Goal: Information Seeking & Learning: Learn about a topic

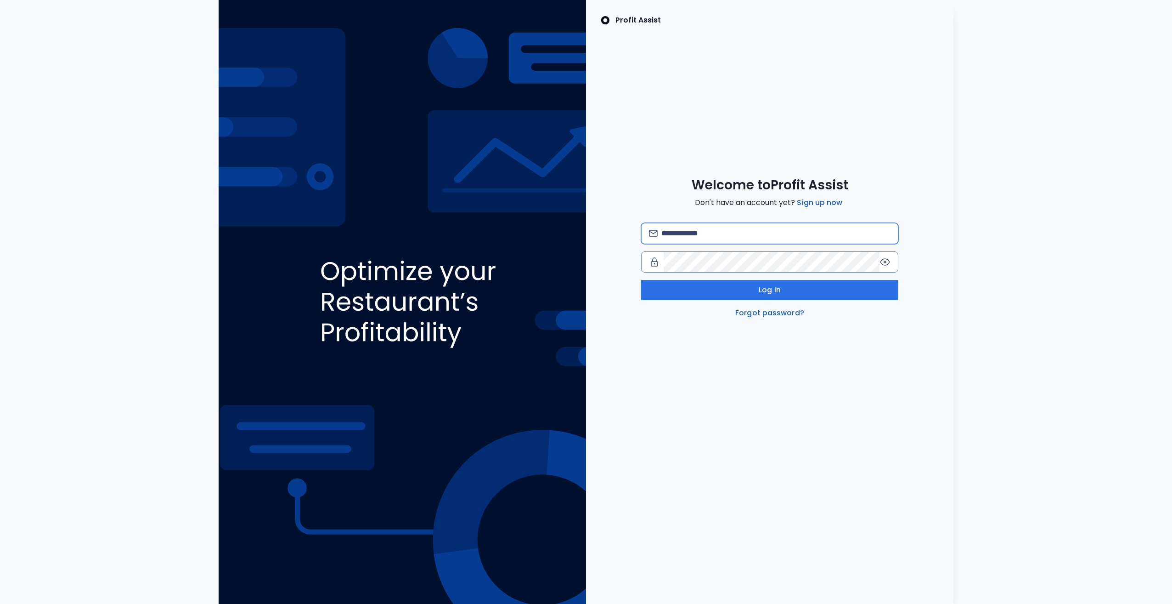
drag, startPoint x: 728, startPoint y: 238, endPoint x: 733, endPoint y: 237, distance: 5.1
click at [728, 238] on input "email" at bounding box center [775, 233] width 229 height 20
type input "**********"
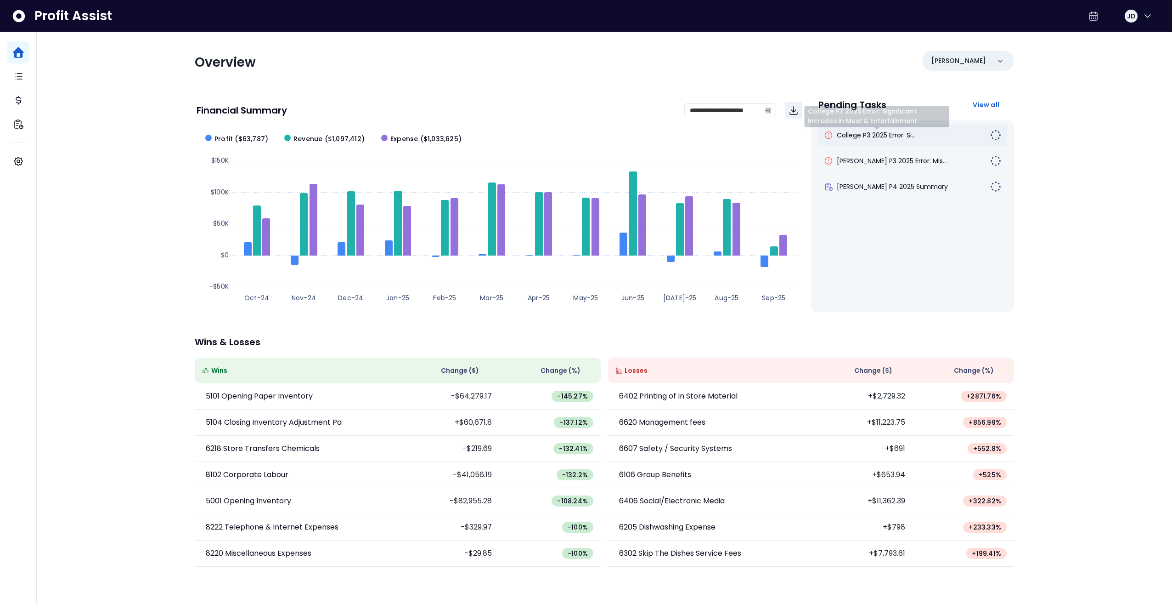
click at [887, 134] on span "College P3 2025 Error: Si..." at bounding box center [876, 134] width 79 height 9
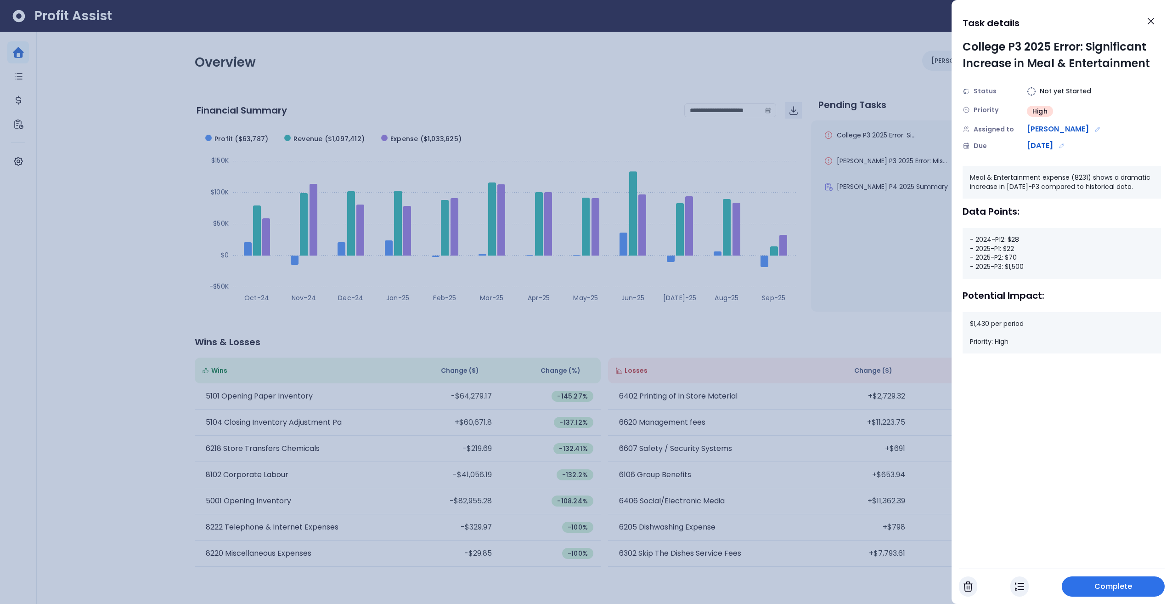
drag, startPoint x: 1123, startPoint y: 283, endPoint x: 967, endPoint y: 415, distance: 204.0
click at [967, 415] on div "College P3 2025 Error: Significant Increase in Meal & Entertainment Status Not …" at bounding box center [1062, 300] width 220 height 522
click at [1095, 130] on icon "Edit assignment" at bounding box center [1098, 129] width 6 height 6
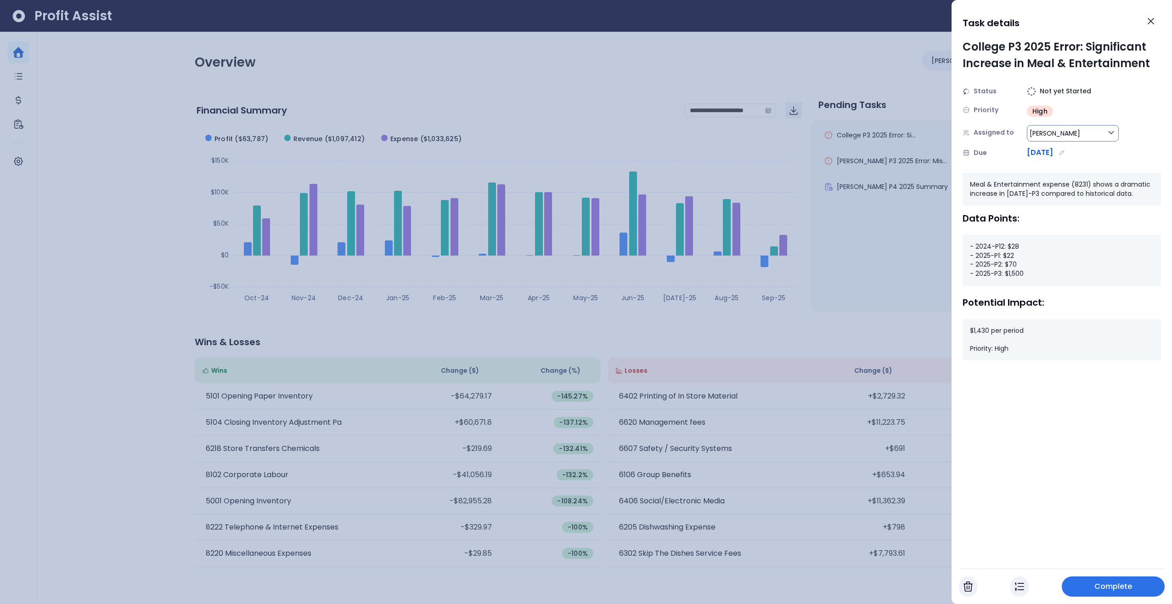
click at [1113, 132] on icon "button" at bounding box center [1111, 132] width 5 height 2
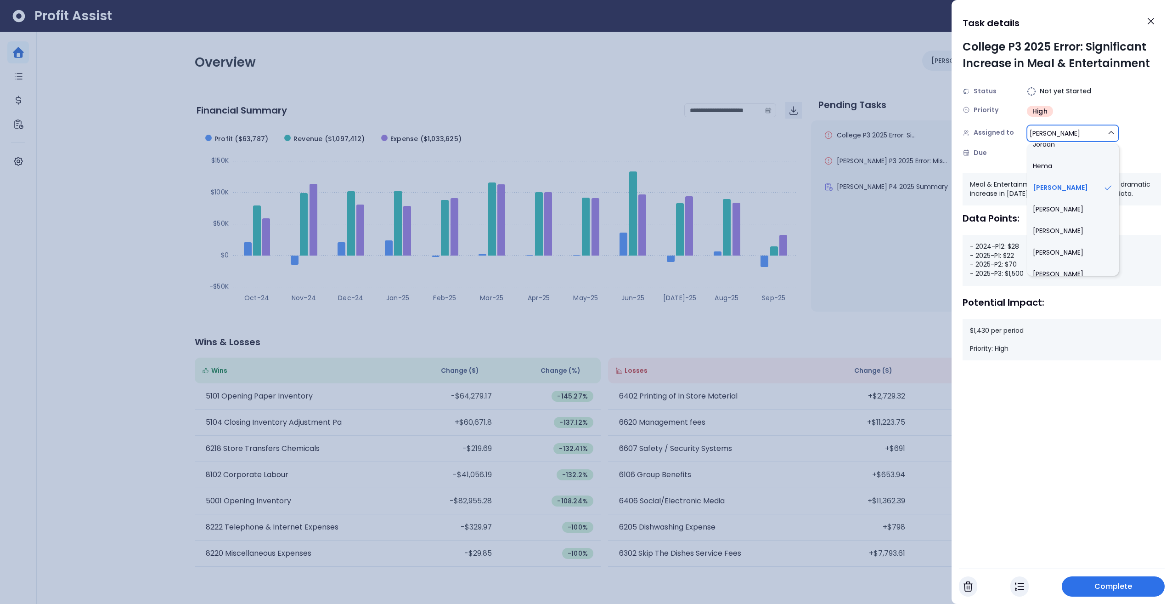
scroll to position [689, 0]
click at [1158, 131] on div "Assigned to Jeremiah Spot Jordan Adam Jaclyn Darryl Josh Shey Debbie Maria Clay…" at bounding box center [1062, 133] width 198 height 18
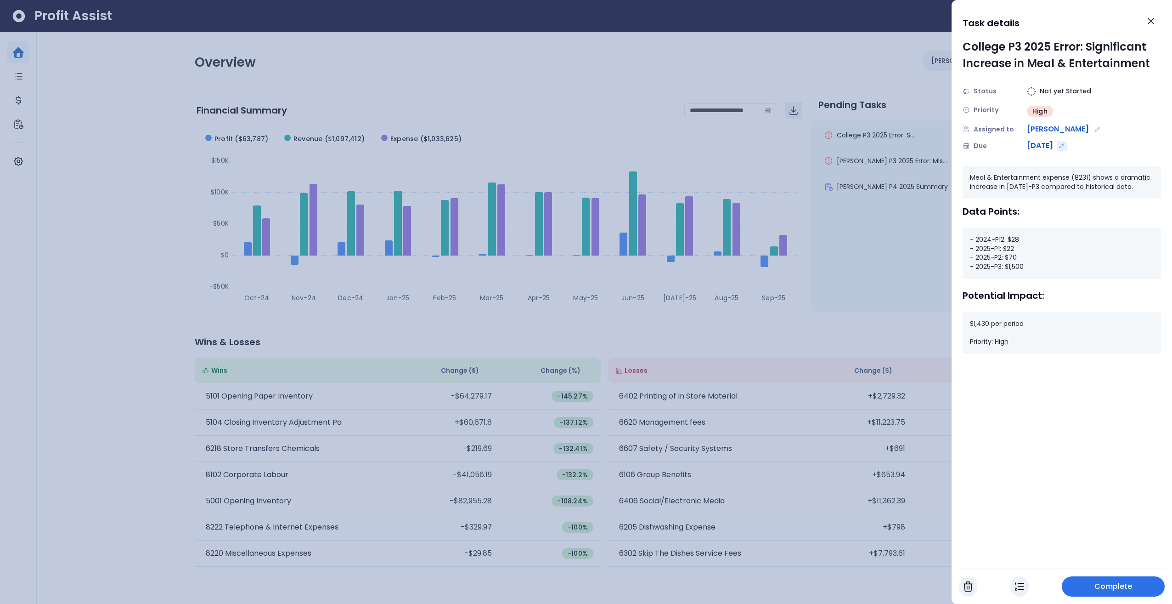
click at [1065, 143] on icon "Edit due date" at bounding box center [1062, 145] width 6 height 6
click at [1138, 105] on div "Priority High" at bounding box center [1062, 110] width 198 height 17
click at [928, 254] on div at bounding box center [586, 302] width 1172 height 604
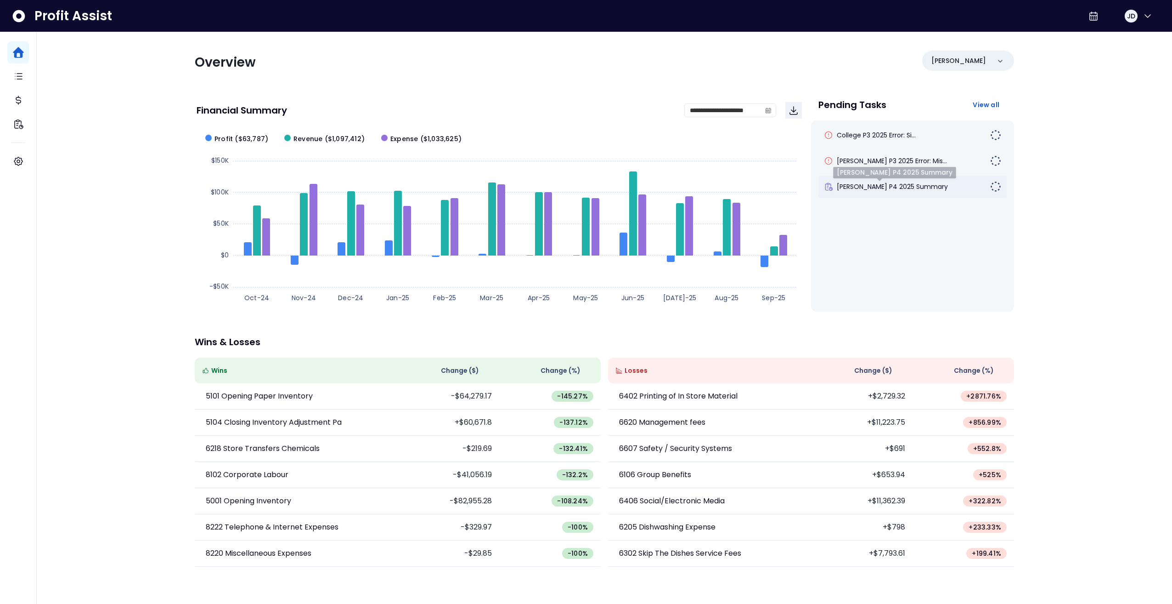
click at [909, 184] on span "Duncan P4 2025 Summary" at bounding box center [892, 186] width 111 height 9
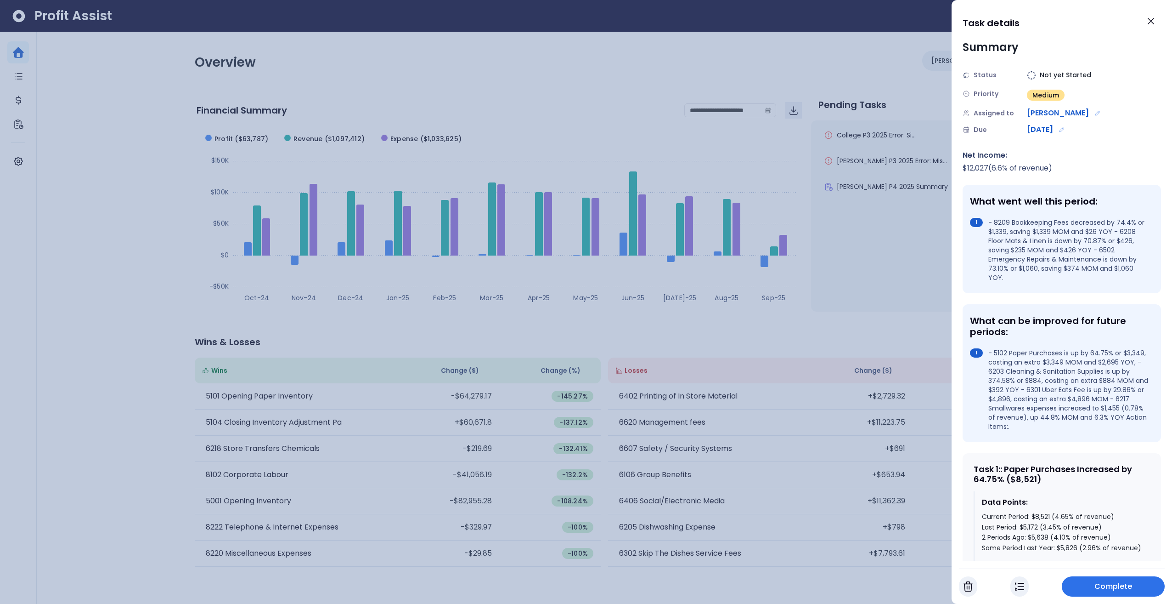
scroll to position [0, 0]
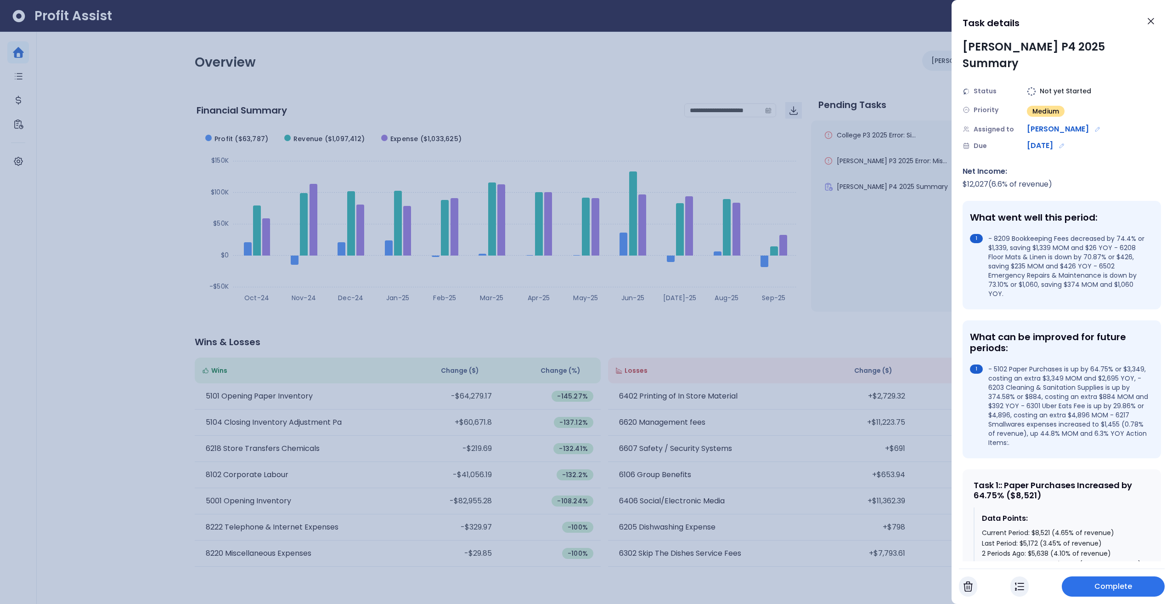
click at [900, 260] on div at bounding box center [586, 302] width 1172 height 604
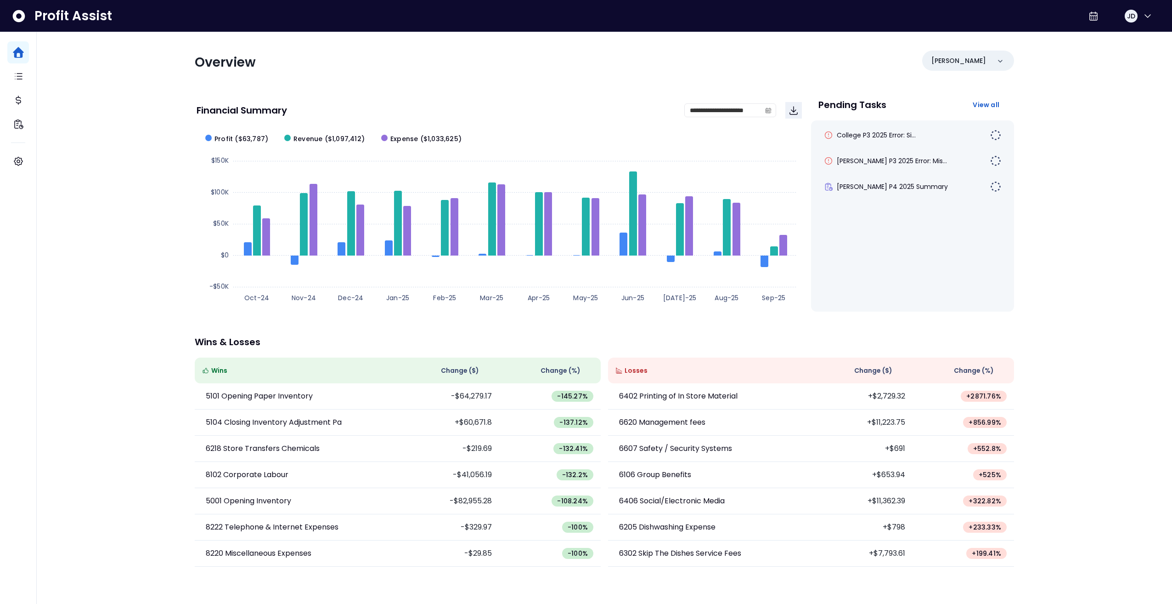
click at [1086, 236] on div "**********" at bounding box center [605, 288] width 1136 height 576
click at [882, 136] on span "College P3 2025 Error: Si..." at bounding box center [876, 134] width 79 height 9
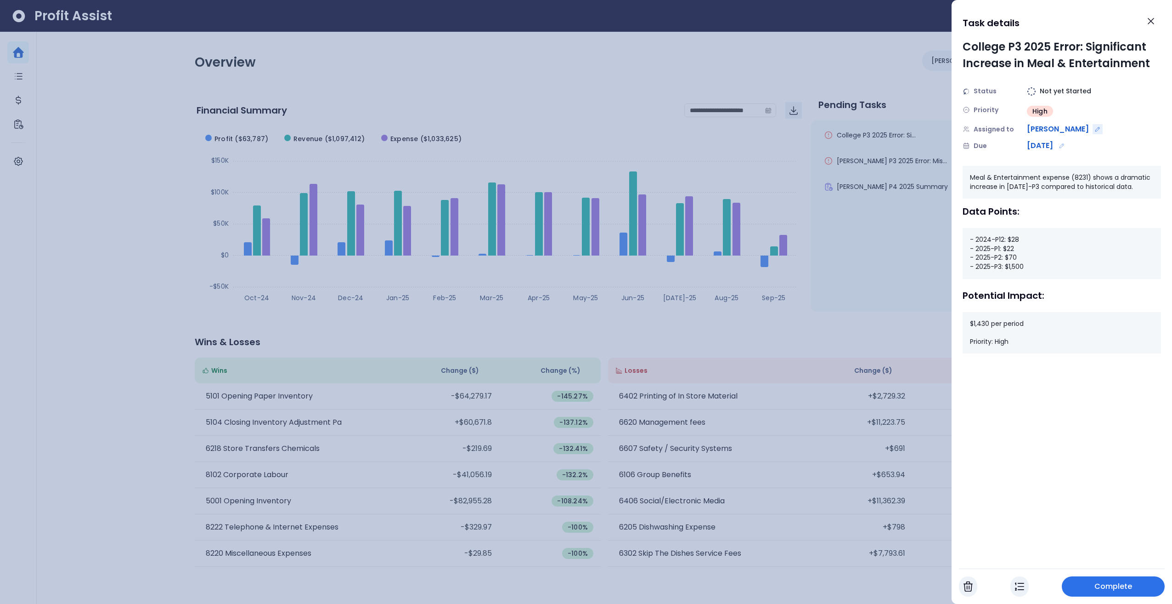
click at [1095, 128] on icon "Edit assignment" at bounding box center [1098, 129] width 6 height 6
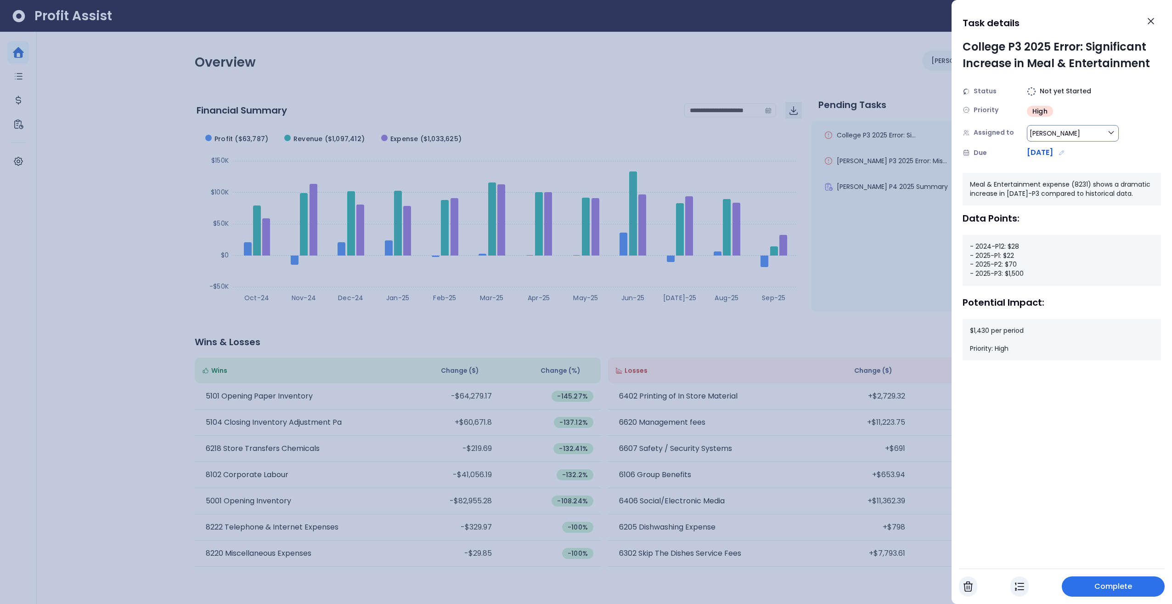
click at [1075, 129] on button "Jeremiah" at bounding box center [1073, 133] width 92 height 17
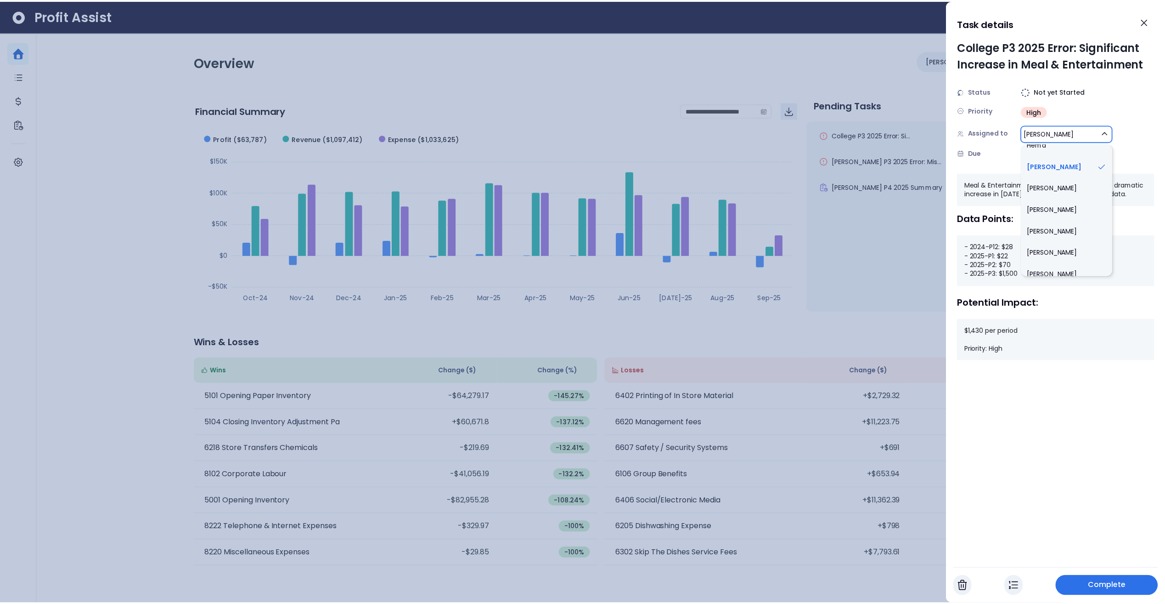
scroll to position [707, 0]
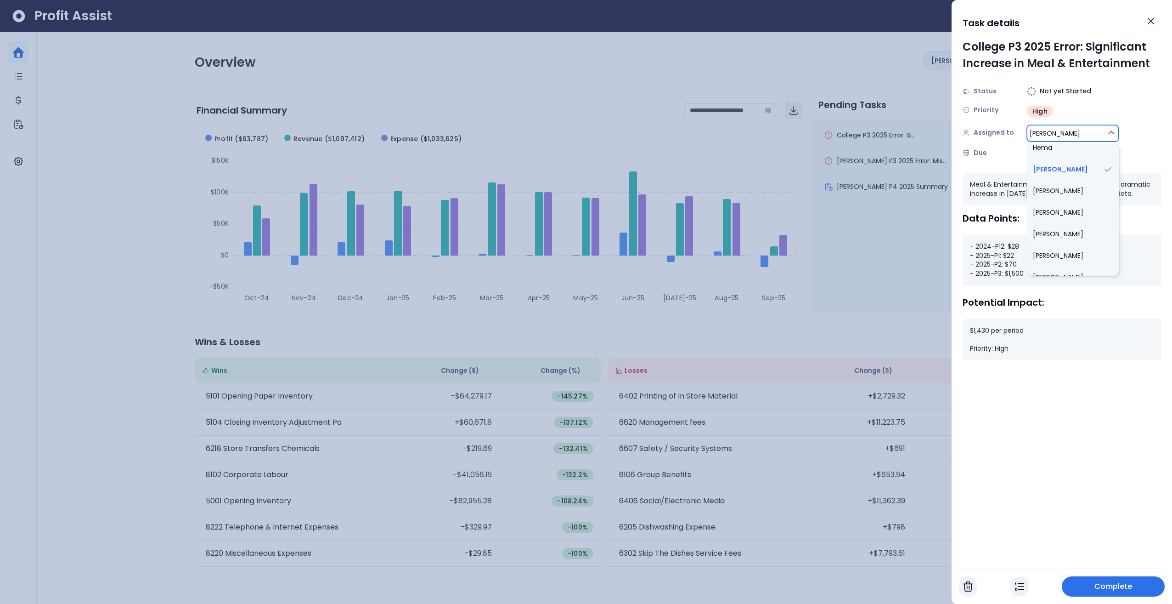
click at [931, 275] on div at bounding box center [586, 302] width 1172 height 604
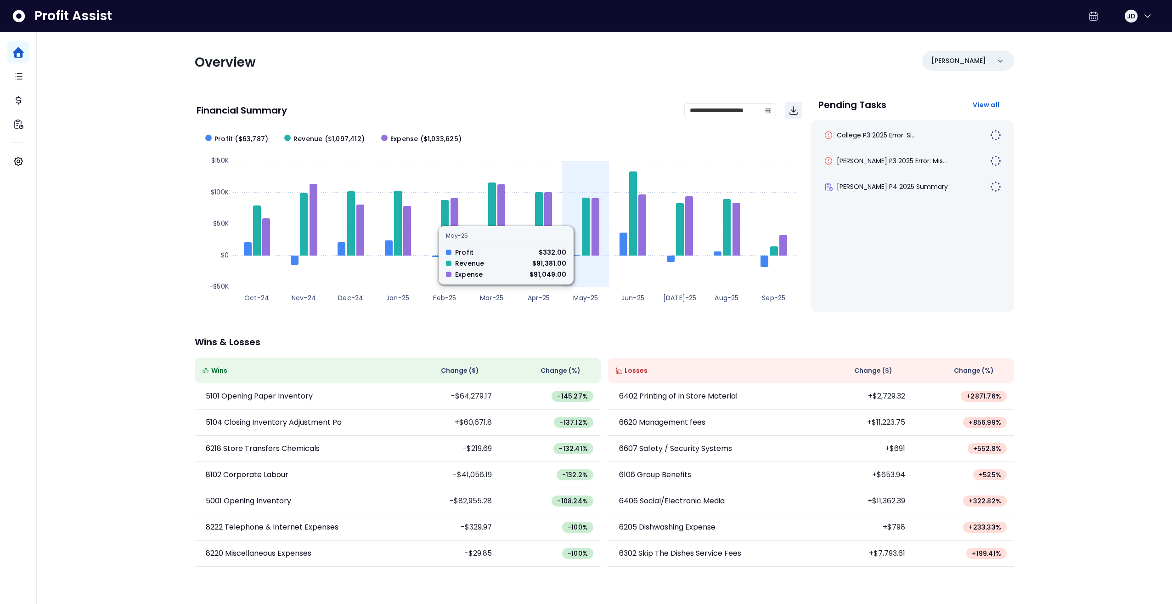
click at [593, 216] on icon at bounding box center [596, 226] width 8 height 57
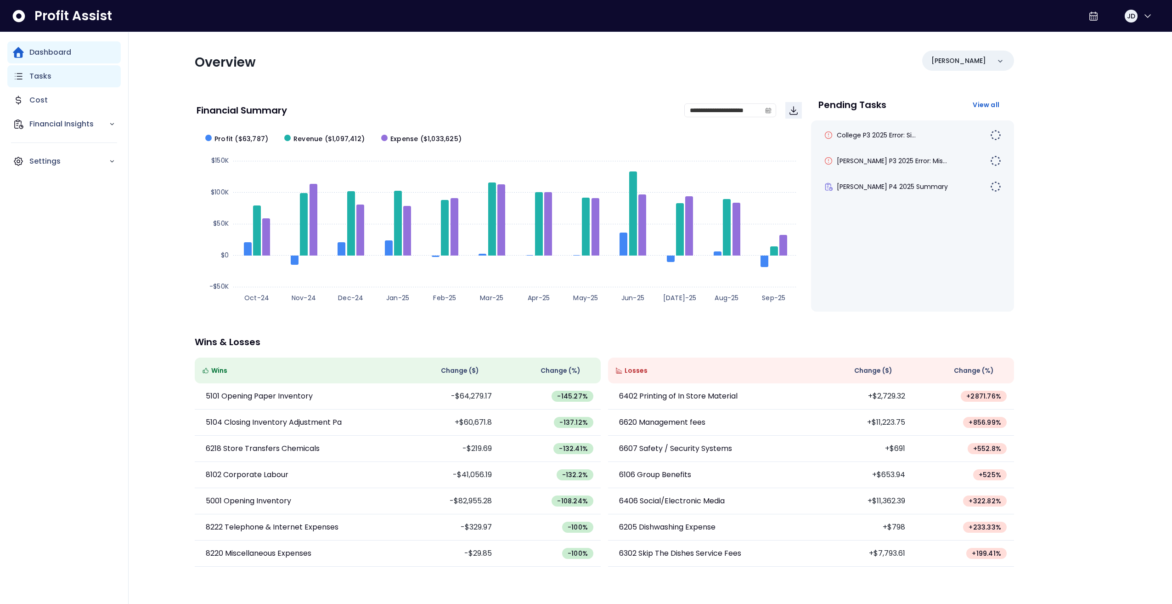
click at [76, 78] on div "Tasks" at bounding box center [63, 76] width 113 height 22
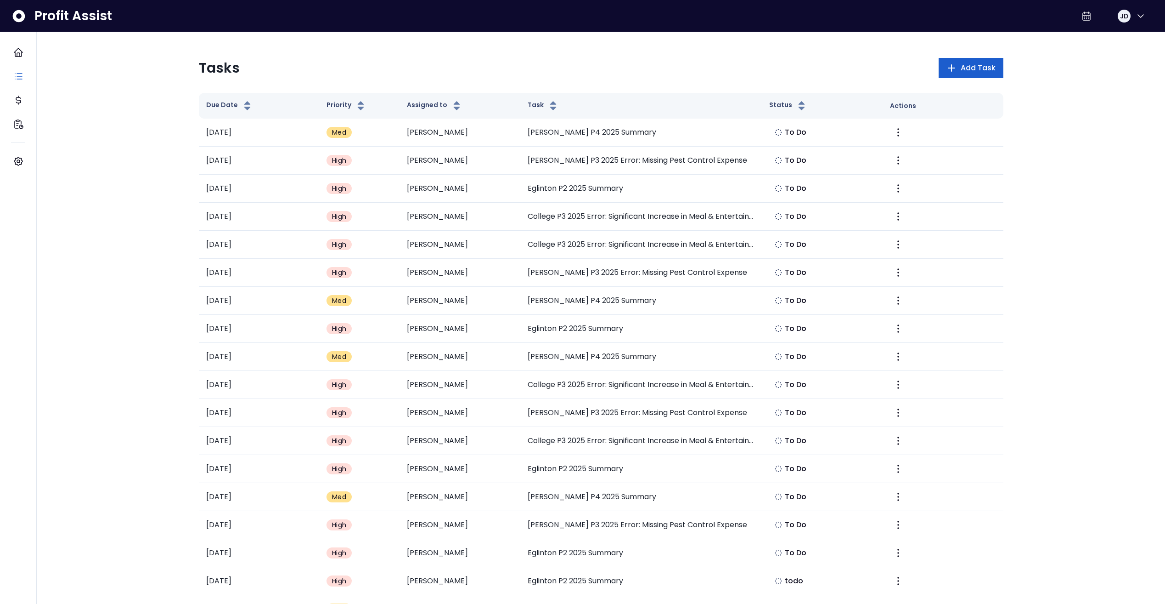
click at [961, 72] on span "Add Task" at bounding box center [978, 67] width 35 height 11
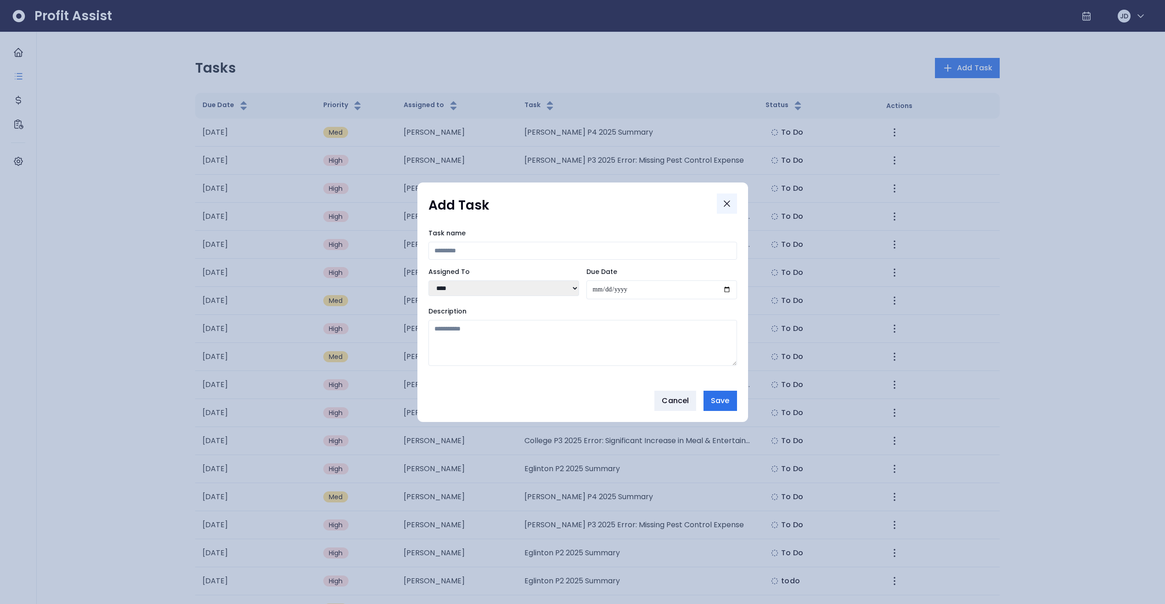
click at [723, 204] on icon "Close" at bounding box center [727, 203] width 11 height 11
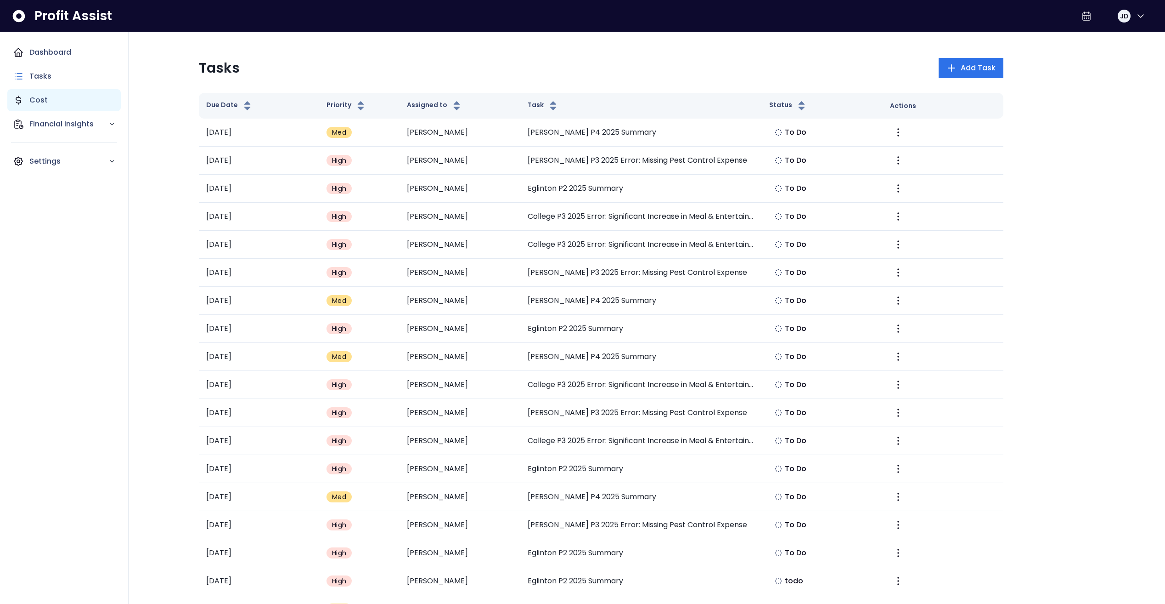
click at [20, 104] on icon "Main navigation" at bounding box center [18, 100] width 11 height 11
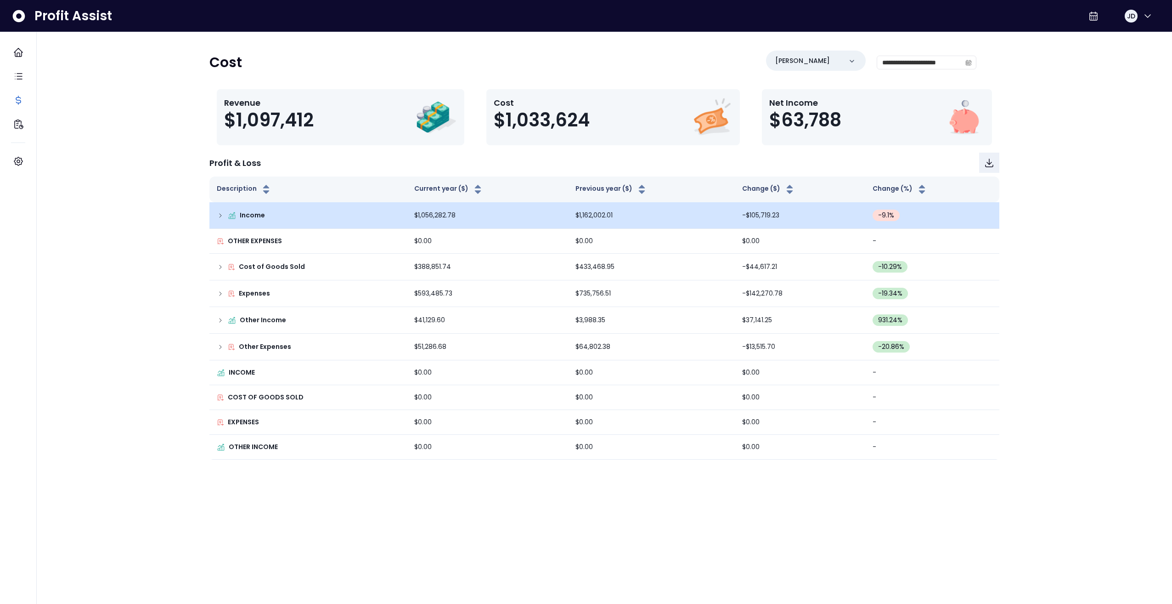
click at [211, 214] on td "Income" at bounding box center [308, 215] width 198 height 27
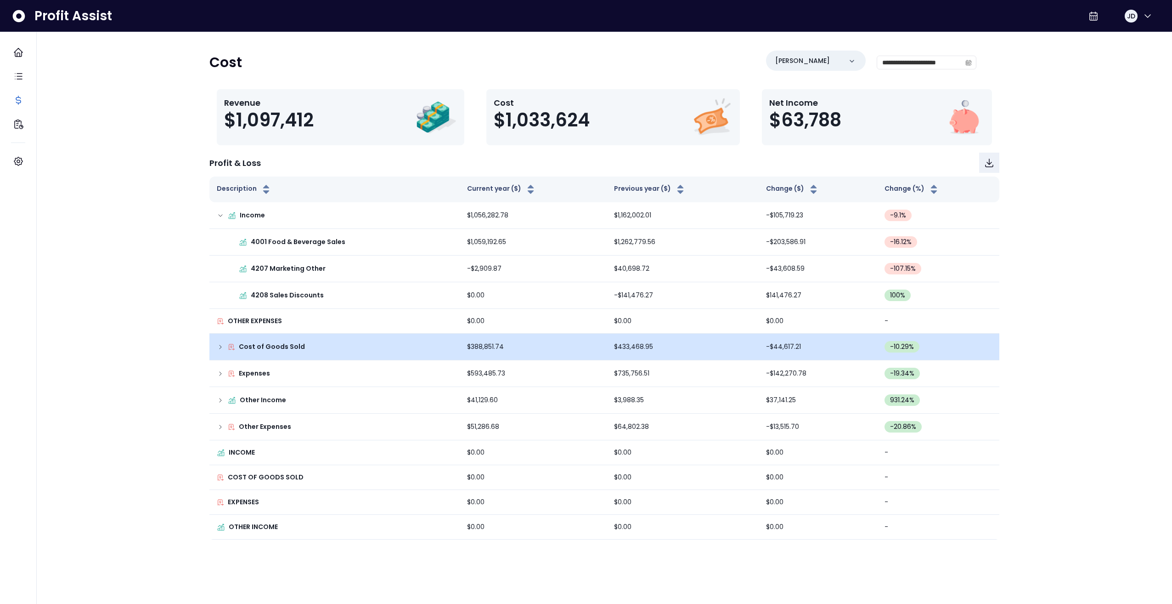
click at [225, 350] on div "Cost of Goods Sold" at bounding box center [335, 347] width 236 height 10
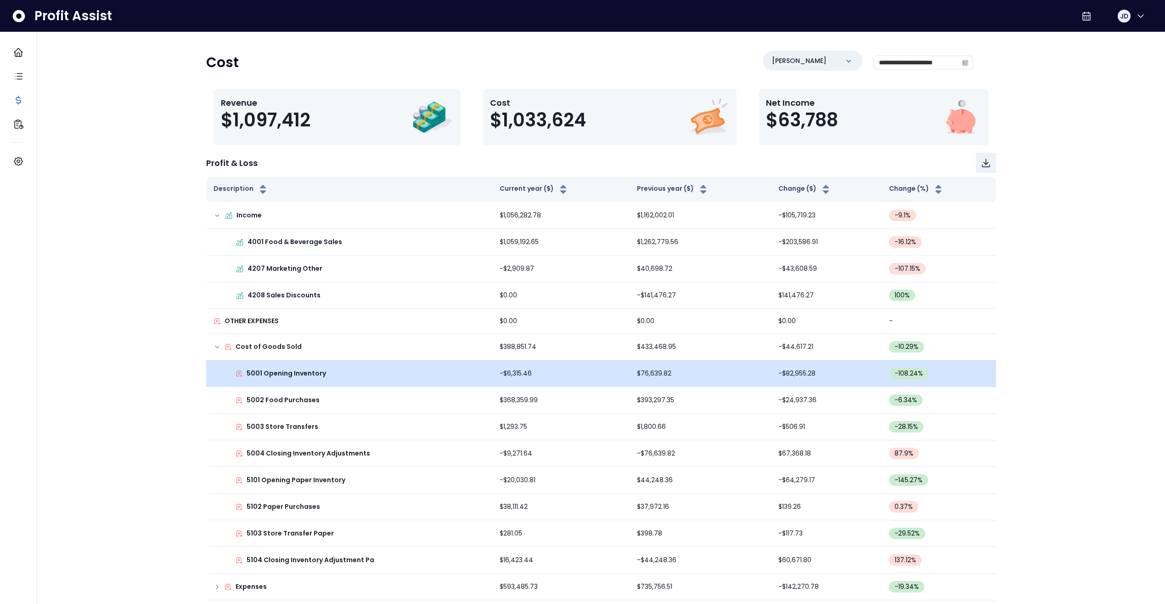
click at [370, 377] on div "5001 Opening Inventory" at bounding box center [349, 373] width 271 height 10
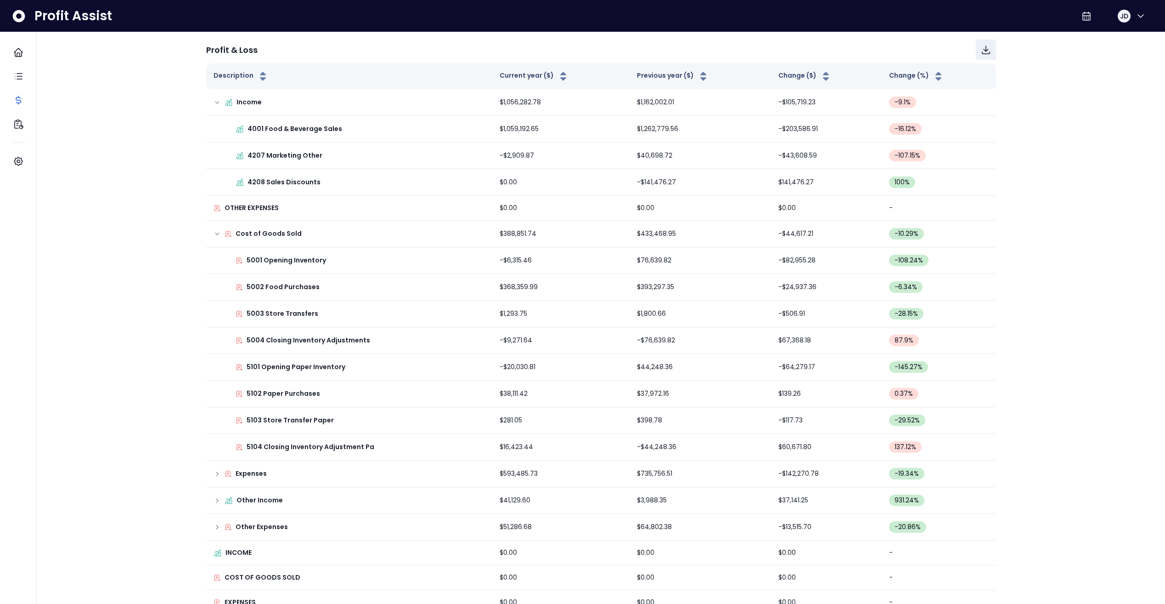
scroll to position [158, 0]
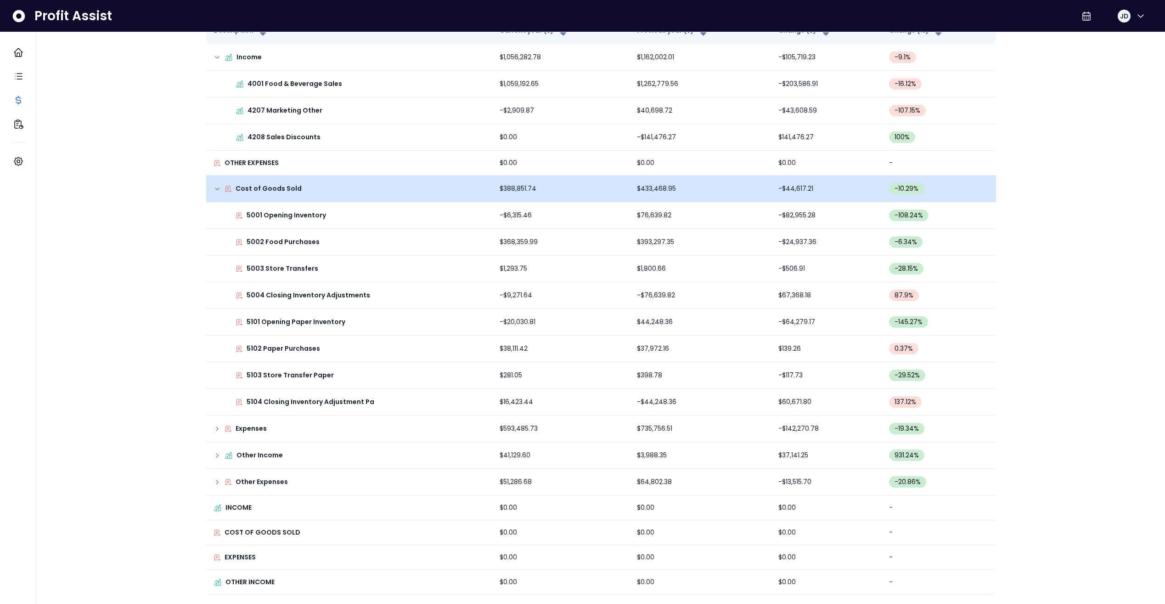
click at [226, 186] on icon at bounding box center [228, 188] width 7 height 7
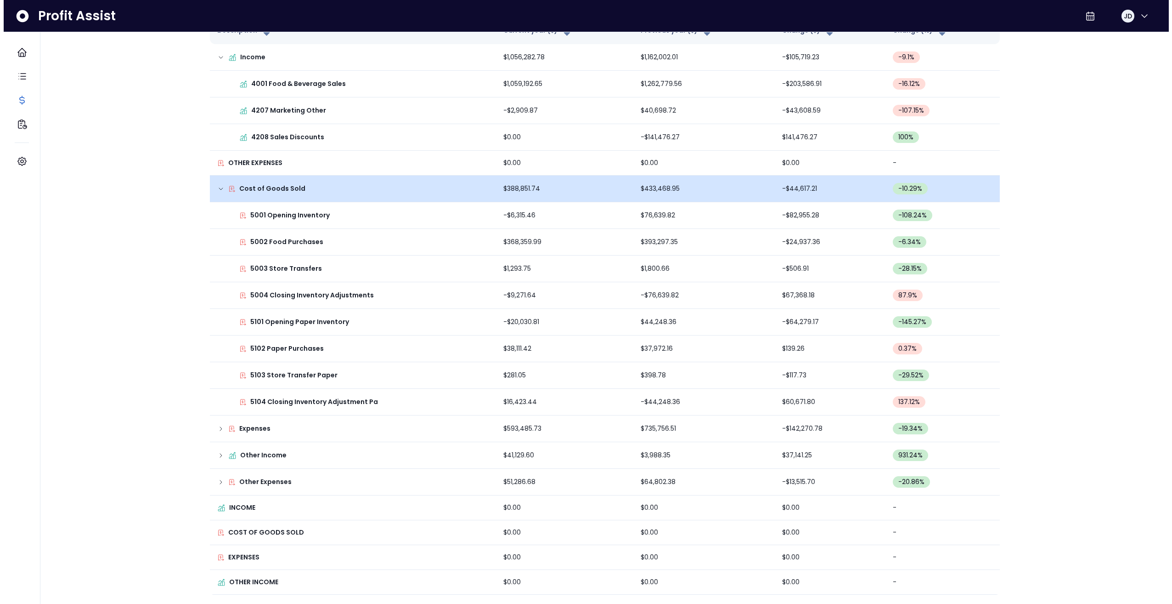
scroll to position [0, 0]
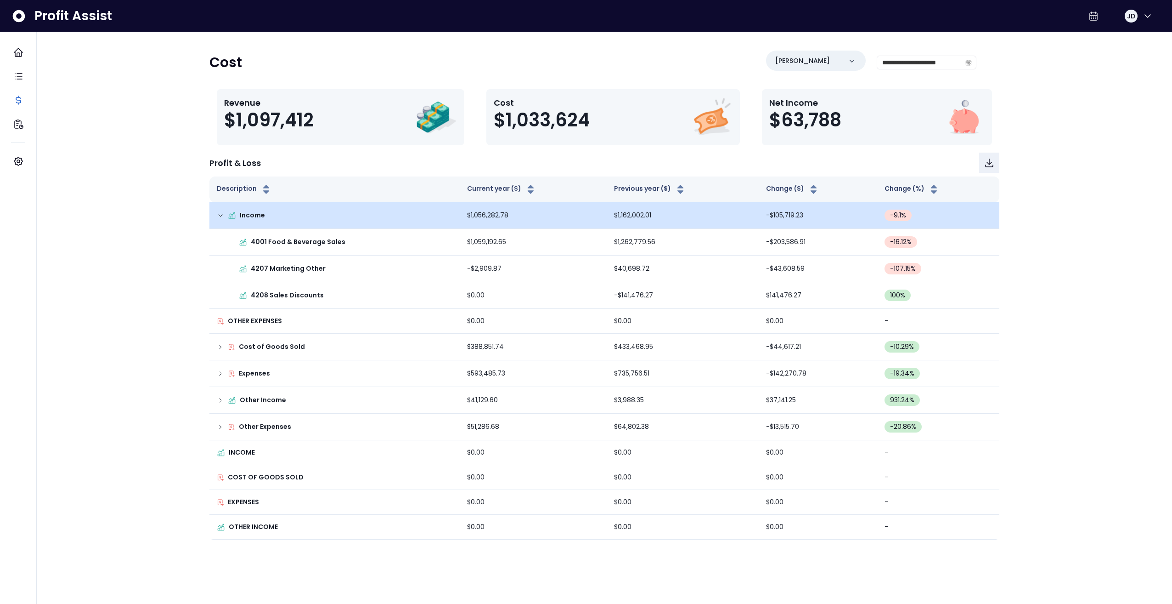
click at [230, 209] on td "Income" at bounding box center [334, 215] width 250 height 27
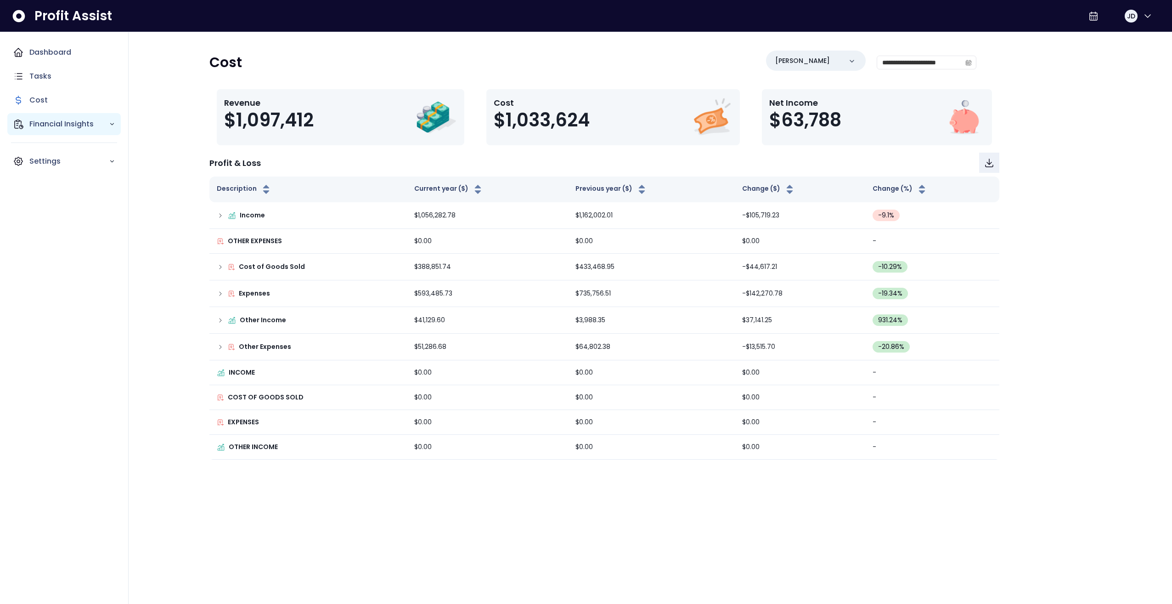
click at [28, 123] on div "Financial Insights" at bounding box center [63, 124] width 113 height 22
click at [76, 146] on p "Location Analysis" at bounding box center [67, 149] width 65 height 11
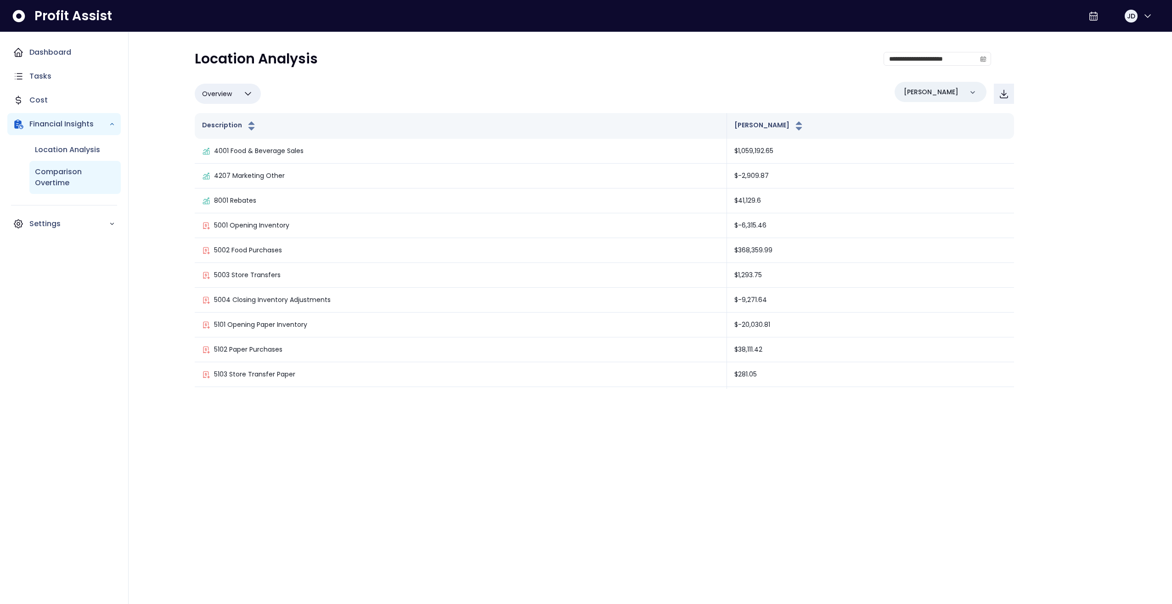
click at [103, 174] on p "Comparison Overtime" at bounding box center [75, 177] width 80 height 22
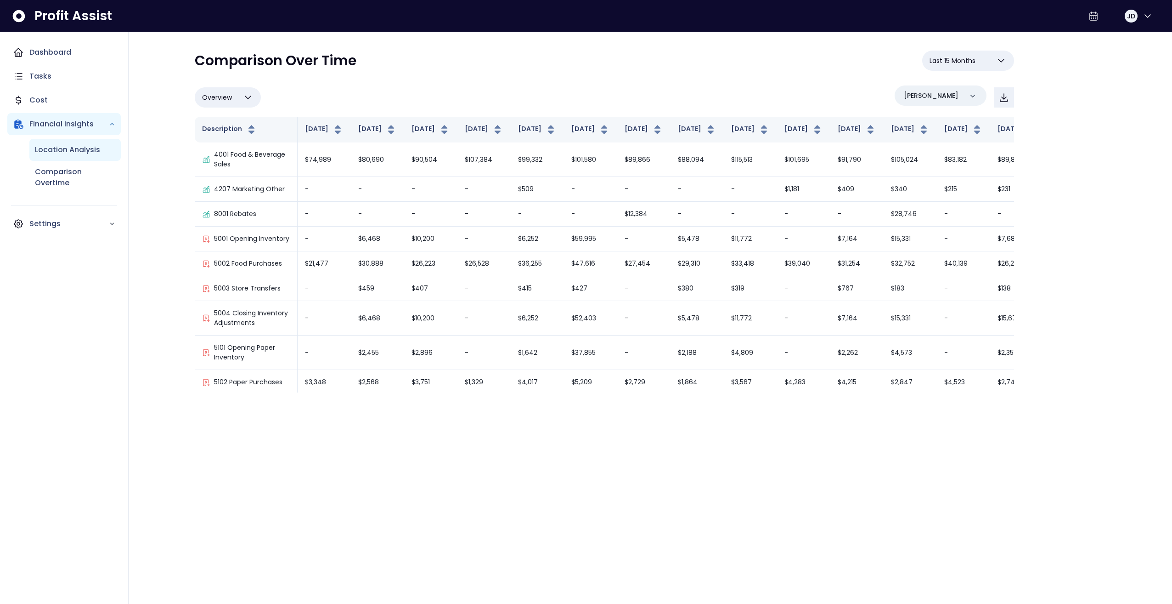
click at [102, 149] on div "Location Analysis" at bounding box center [74, 150] width 91 height 22
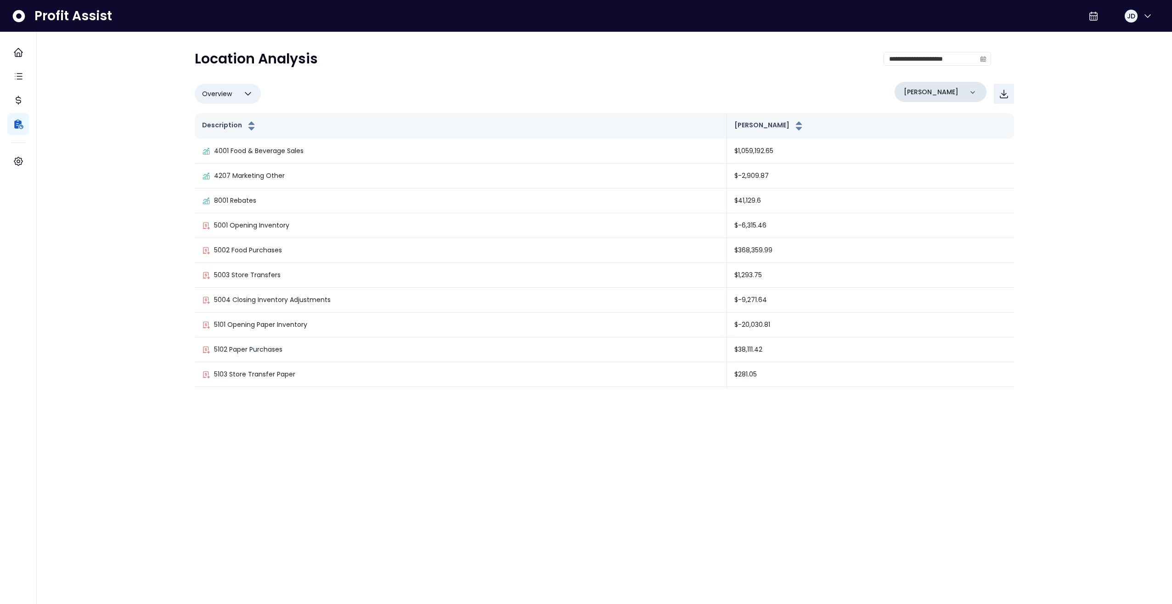
click at [960, 95] on div "Danforth" at bounding box center [941, 92] width 92 height 20
click at [934, 177] on p "Queensway" at bounding box center [927, 173] width 42 height 11
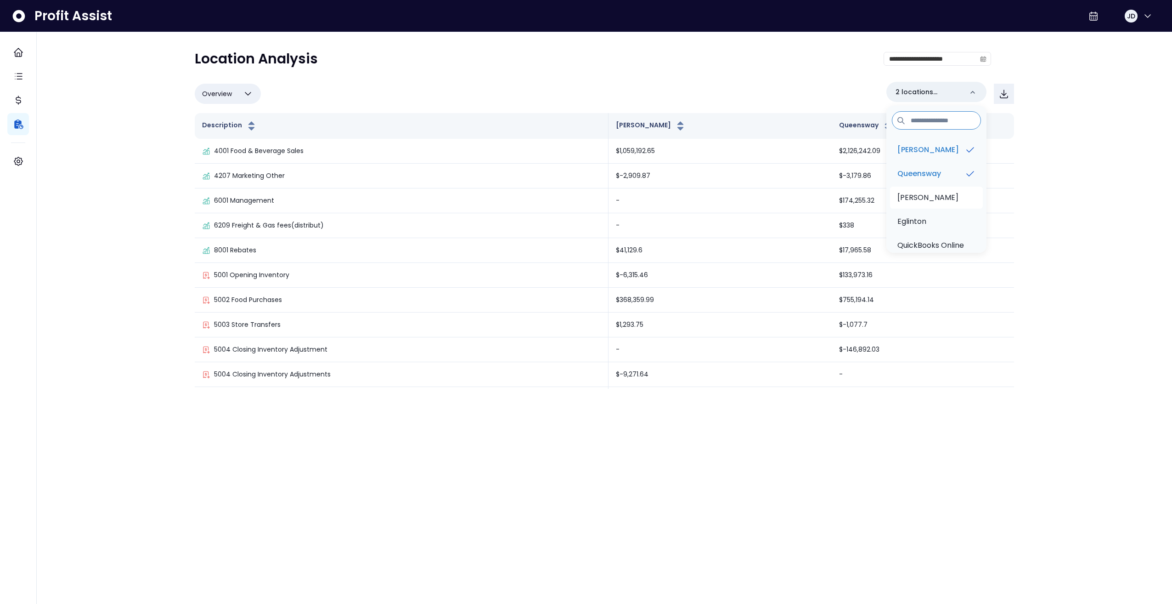
click at [926, 198] on p "Duncan" at bounding box center [928, 197] width 61 height 11
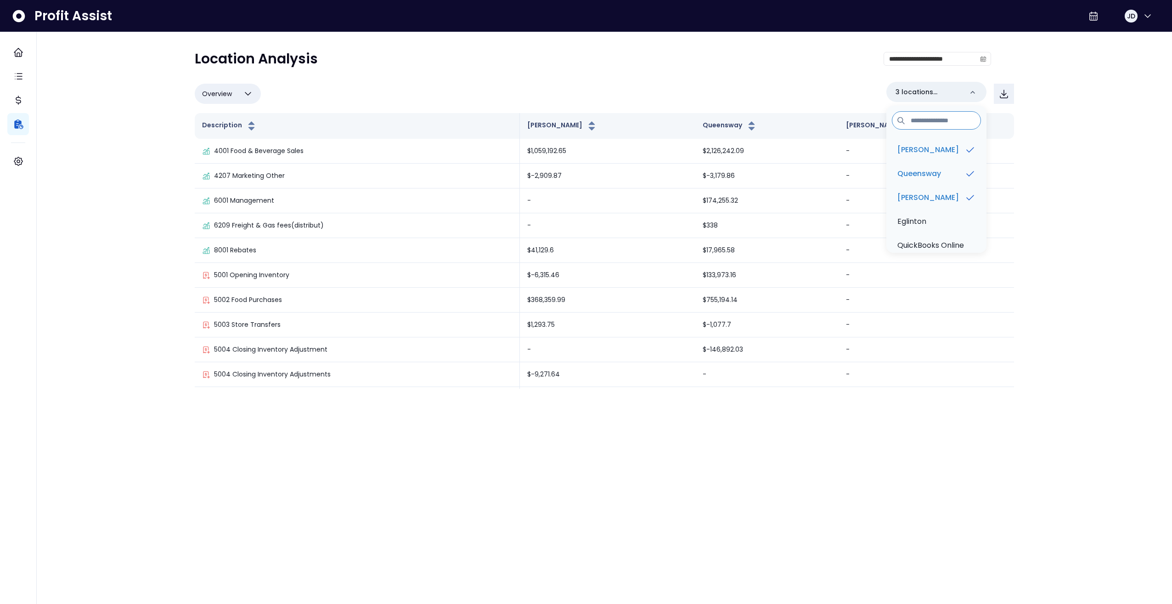
click at [1095, 162] on div "**********" at bounding box center [605, 199] width 1136 height 398
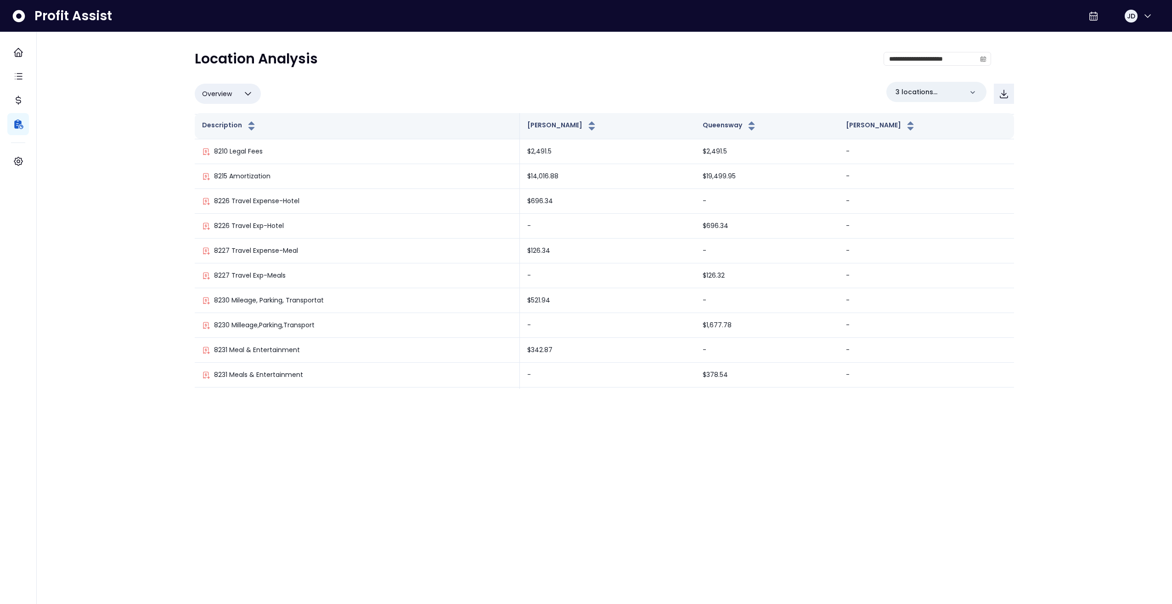
scroll to position [1975, 0]
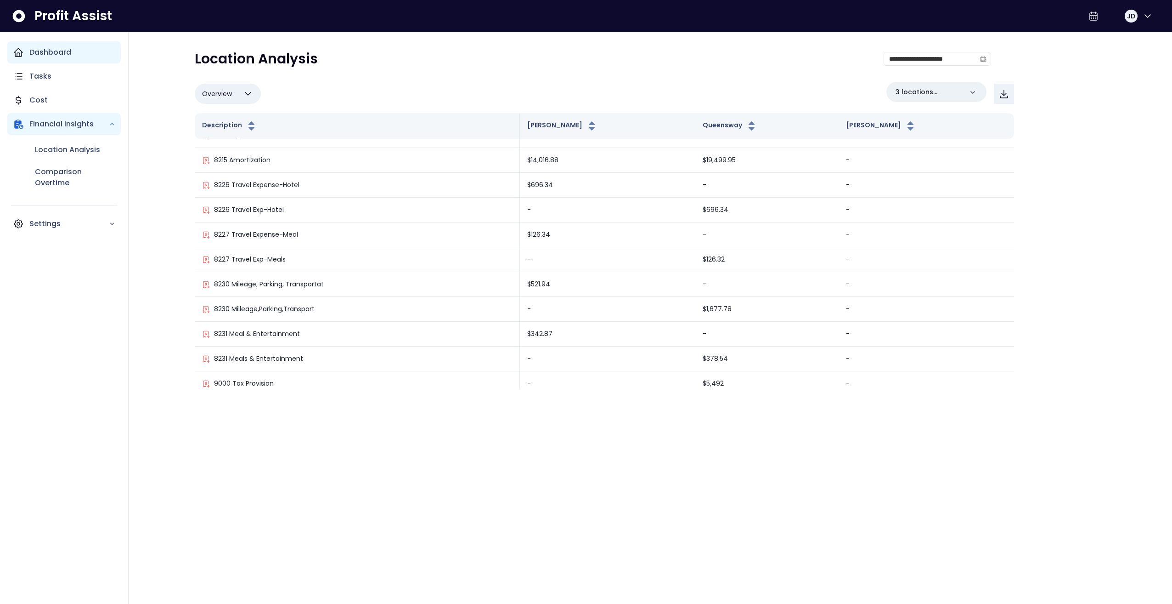
click at [26, 51] on div "Dashboard" at bounding box center [63, 52] width 113 height 22
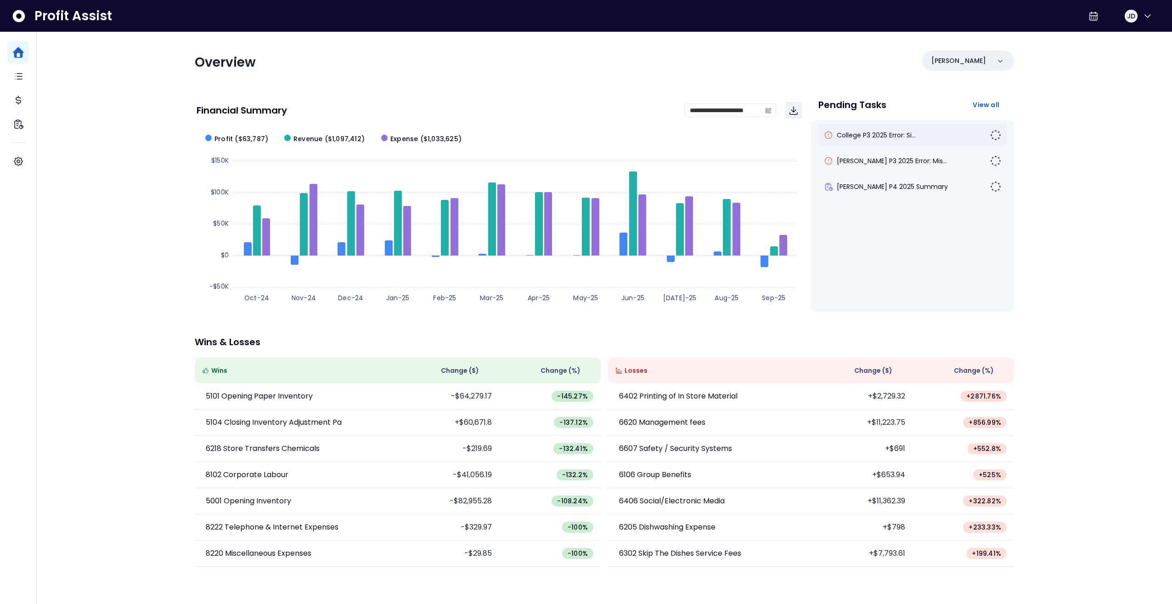
click at [943, 138] on div "College P3 2025 Error: Si..." at bounding box center [907, 134] width 166 height 9
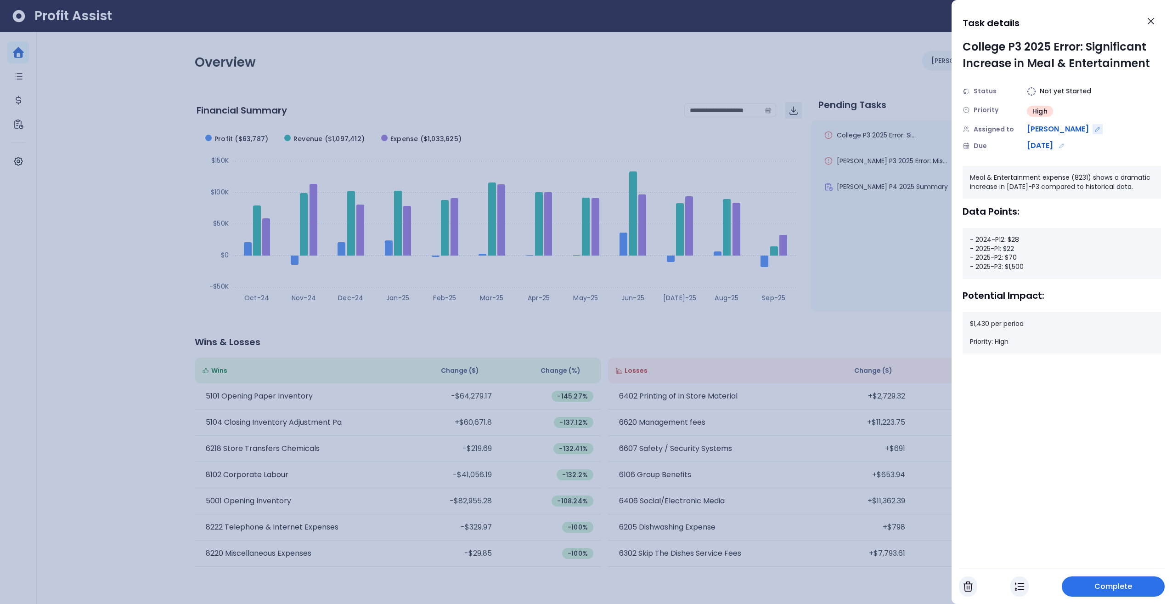
click at [1095, 127] on icon "Edit assignment" at bounding box center [1098, 129] width 6 height 6
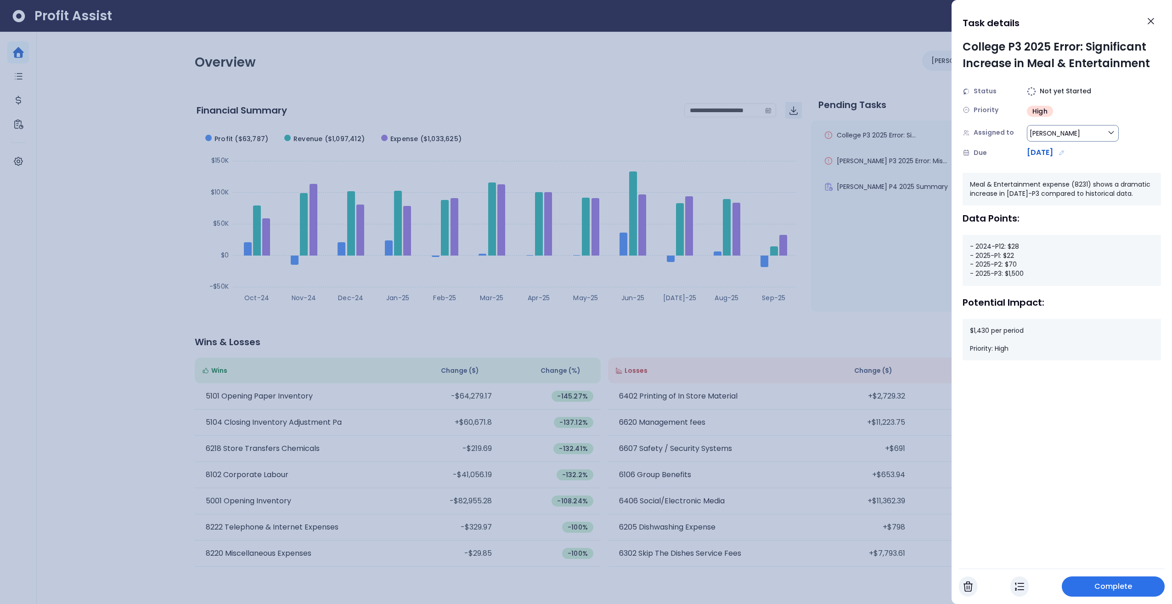
click at [1093, 132] on button "Jeremiah" at bounding box center [1073, 133] width 92 height 17
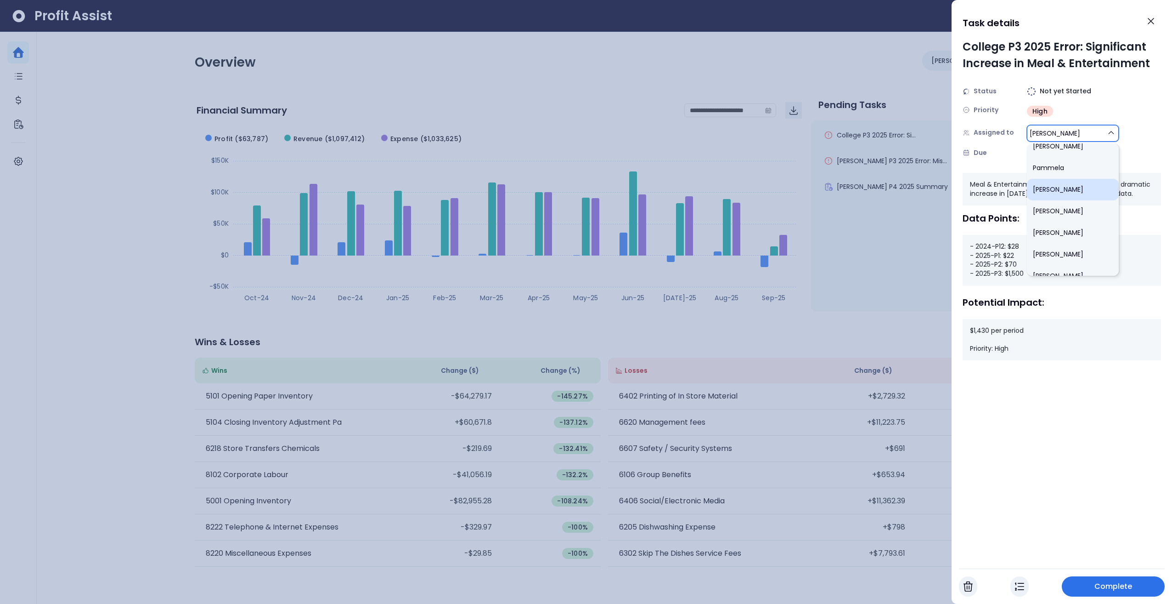
scroll to position [464, 0]
click at [1073, 207] on li "Harrison" at bounding box center [1073, 218] width 92 height 22
type input "***"
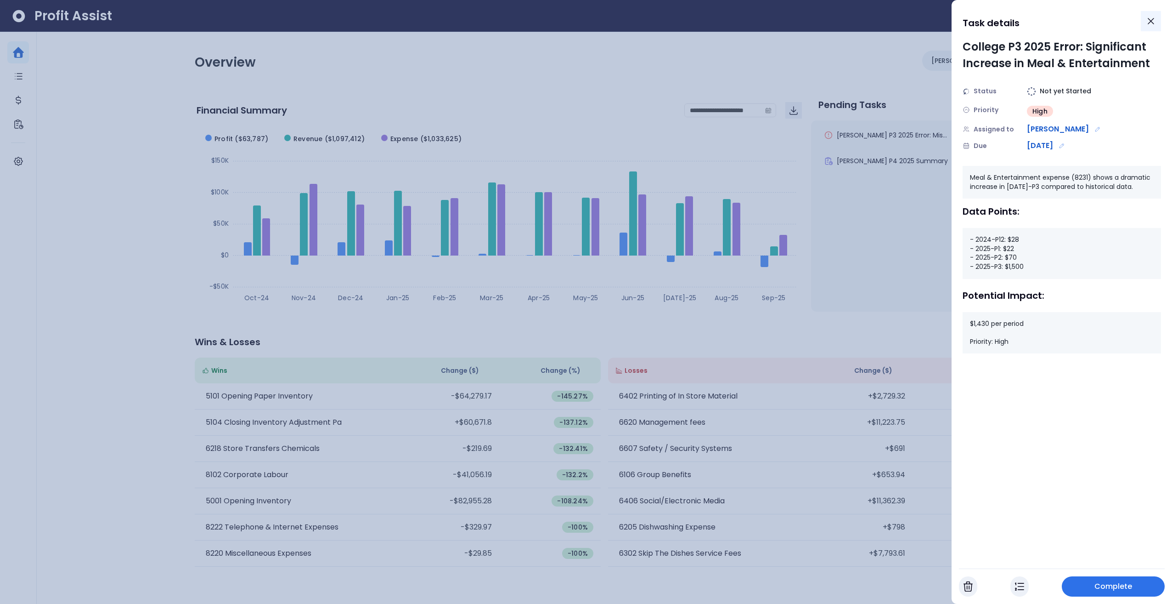
click at [1156, 17] on icon "Close" at bounding box center [1151, 21] width 11 height 11
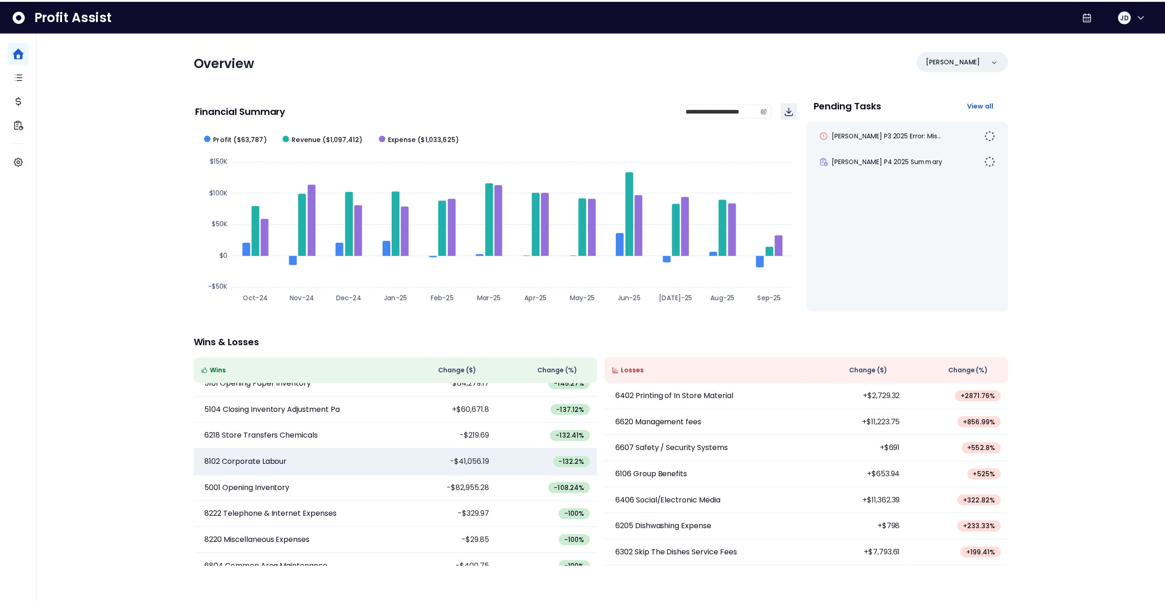
scroll to position [0, 0]
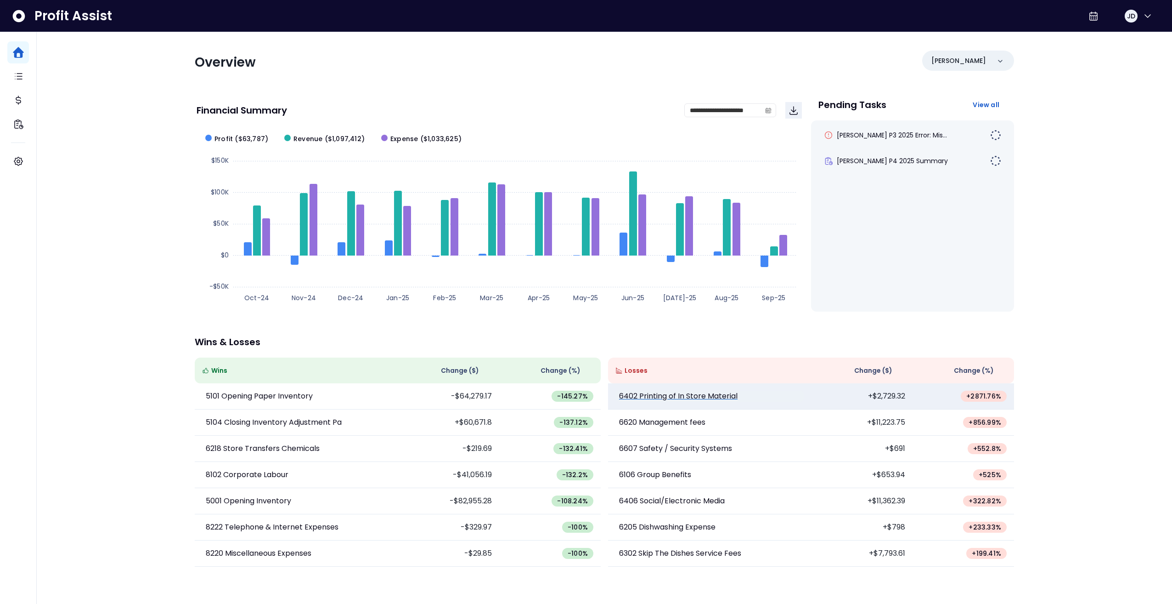
click at [712, 395] on p "6402 Printing of In Store Material" at bounding box center [678, 395] width 119 height 11
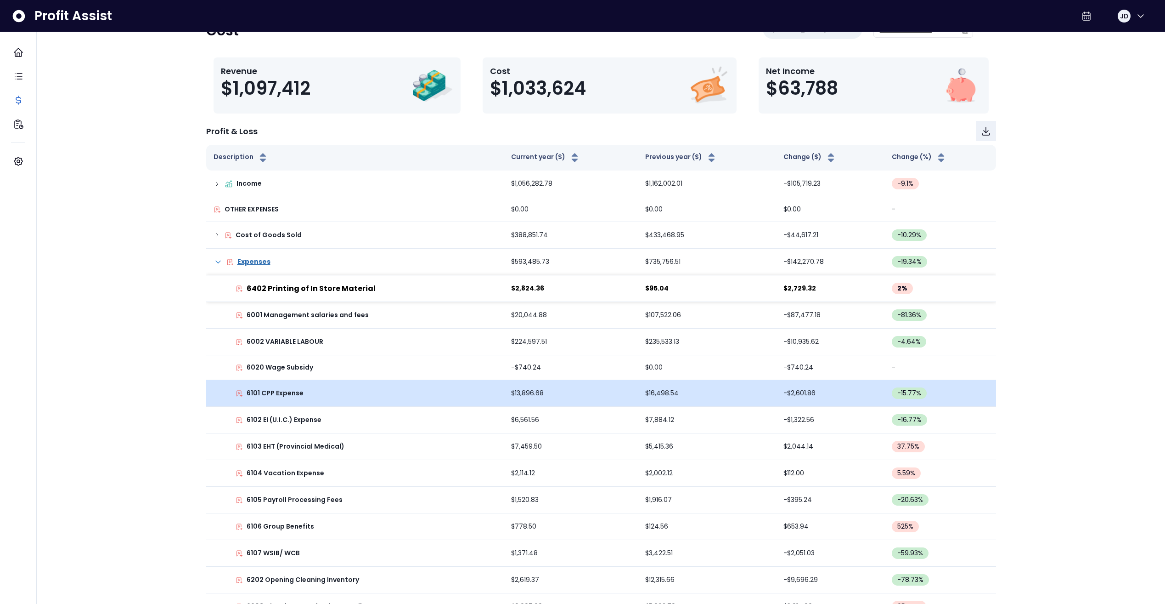
scroll to position [46, 0]
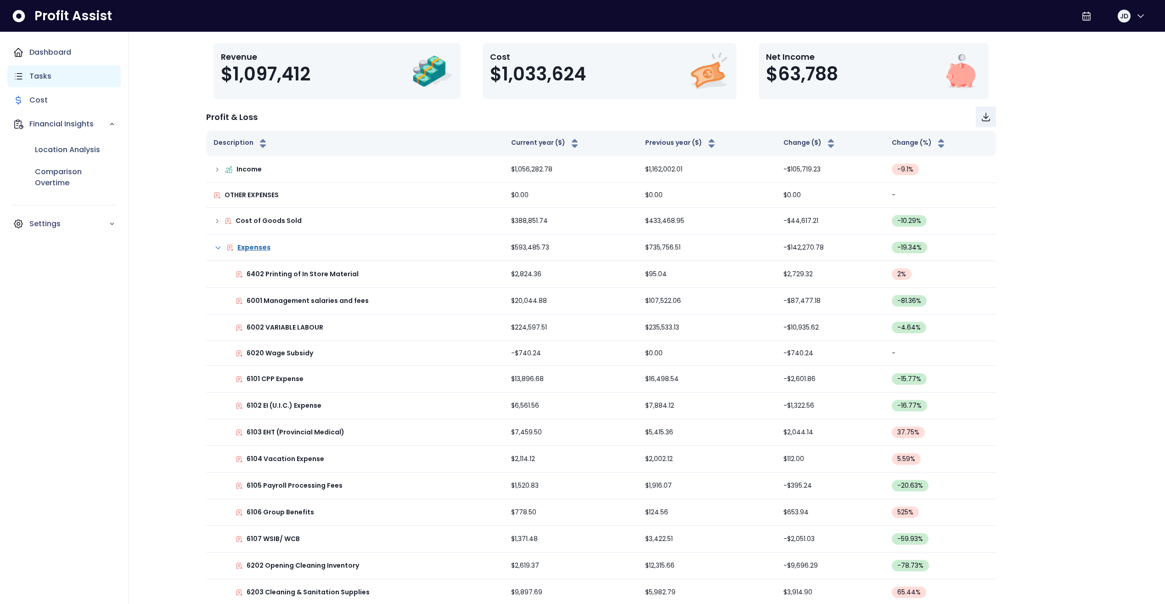
click at [25, 75] on div "Tasks" at bounding box center [63, 76] width 113 height 22
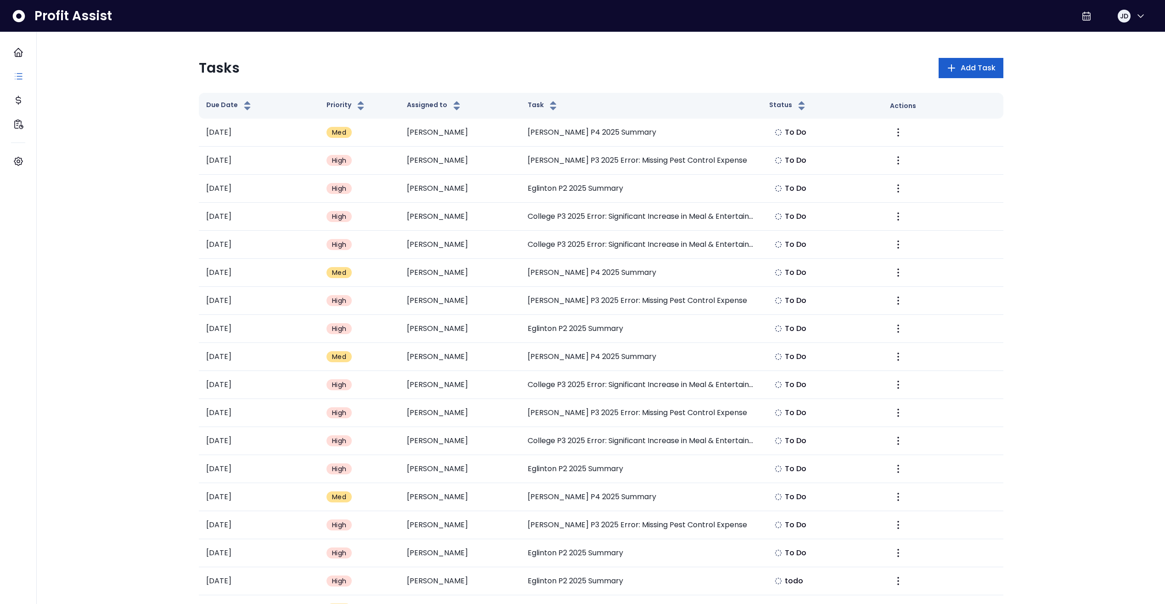
click at [966, 72] on span "Add Task" at bounding box center [978, 67] width 35 height 11
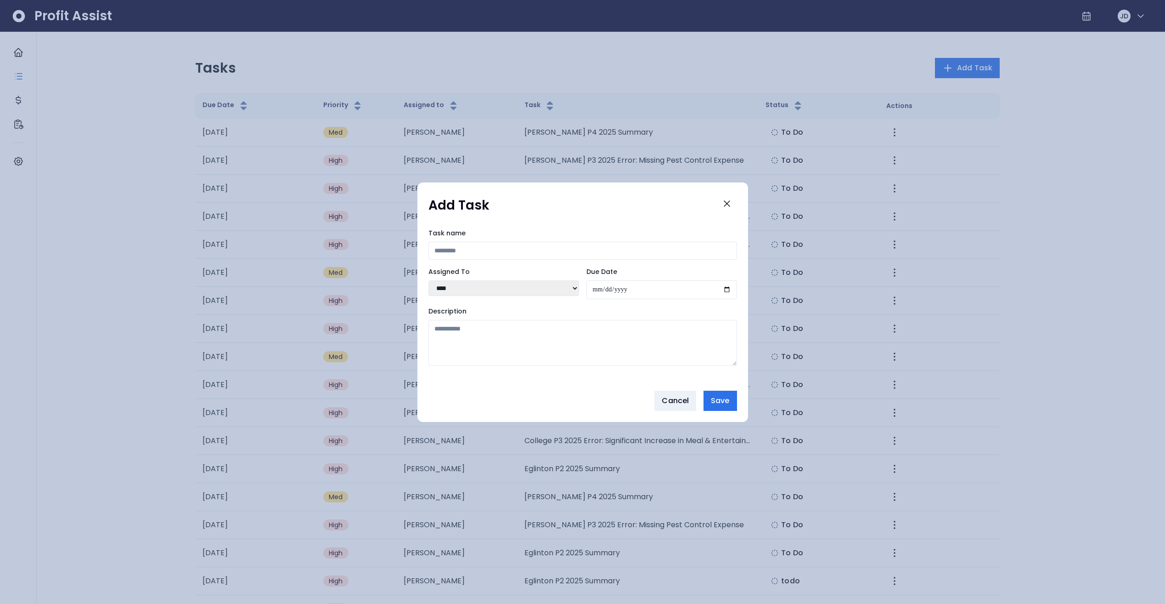
drag, startPoint x: 640, startPoint y: 290, endPoint x: 650, endPoint y: 290, distance: 10.1
drag, startPoint x: 650, startPoint y: 290, endPoint x: 725, endPoint y: 282, distance: 74.9
click at [726, 282] on input "Due Date" at bounding box center [662, 289] width 151 height 19
click at [721, 288] on input "Due Date" at bounding box center [662, 289] width 151 height 19
click at [601, 328] on textarea "Description" at bounding box center [583, 343] width 309 height 46
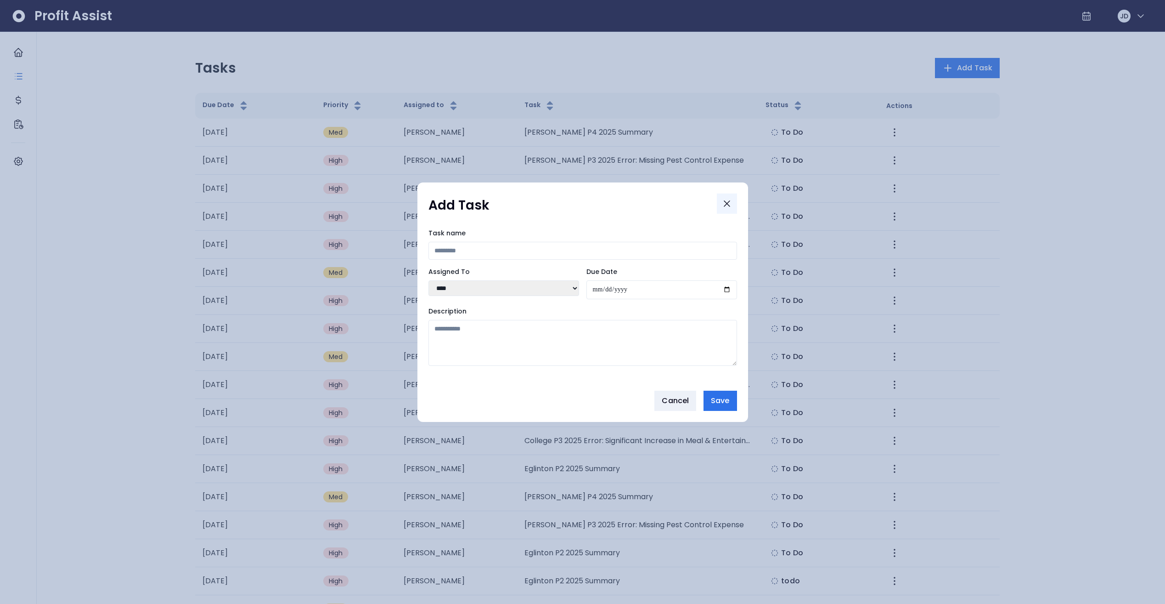
click at [732, 202] on icon "Close" at bounding box center [727, 203] width 11 height 11
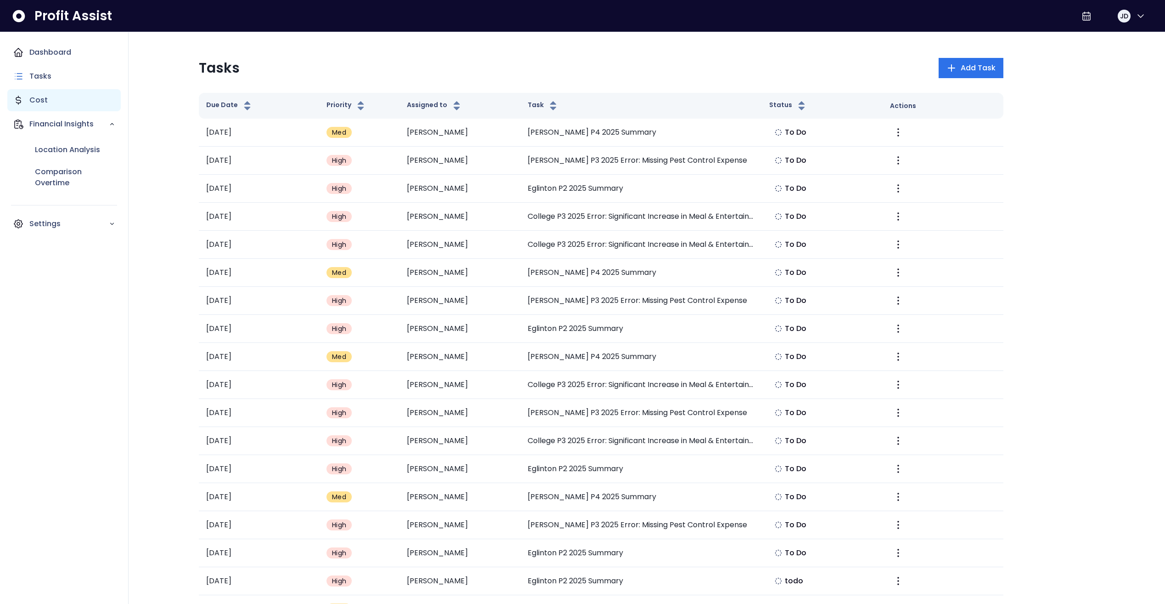
click at [27, 100] on div "Cost" at bounding box center [63, 100] width 113 height 22
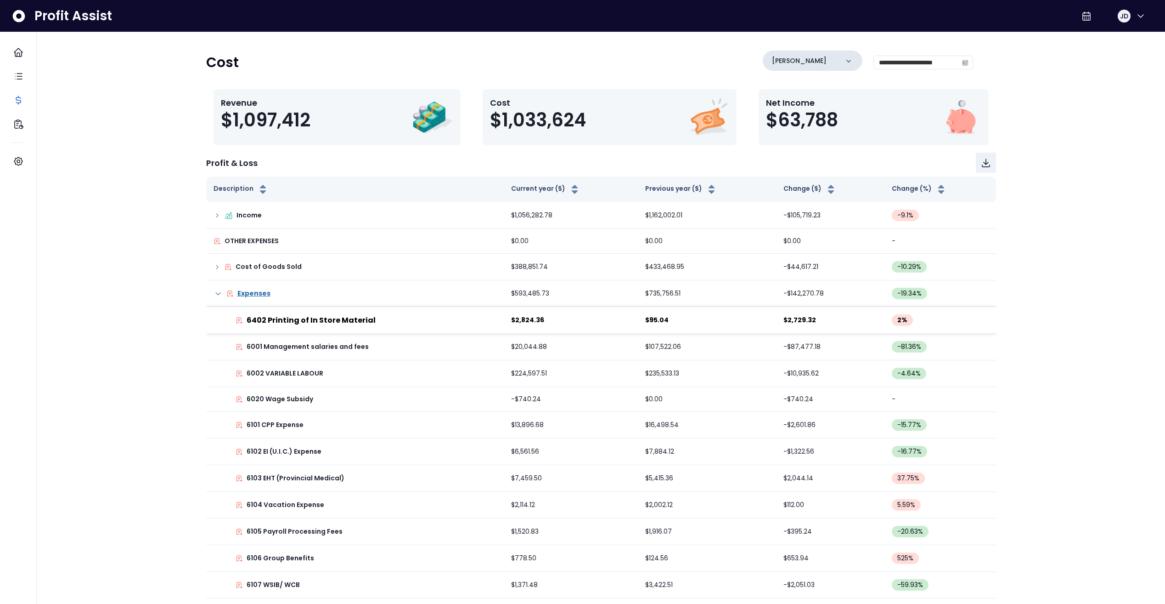
click at [830, 63] on div "Danforth" at bounding box center [813, 61] width 100 height 20
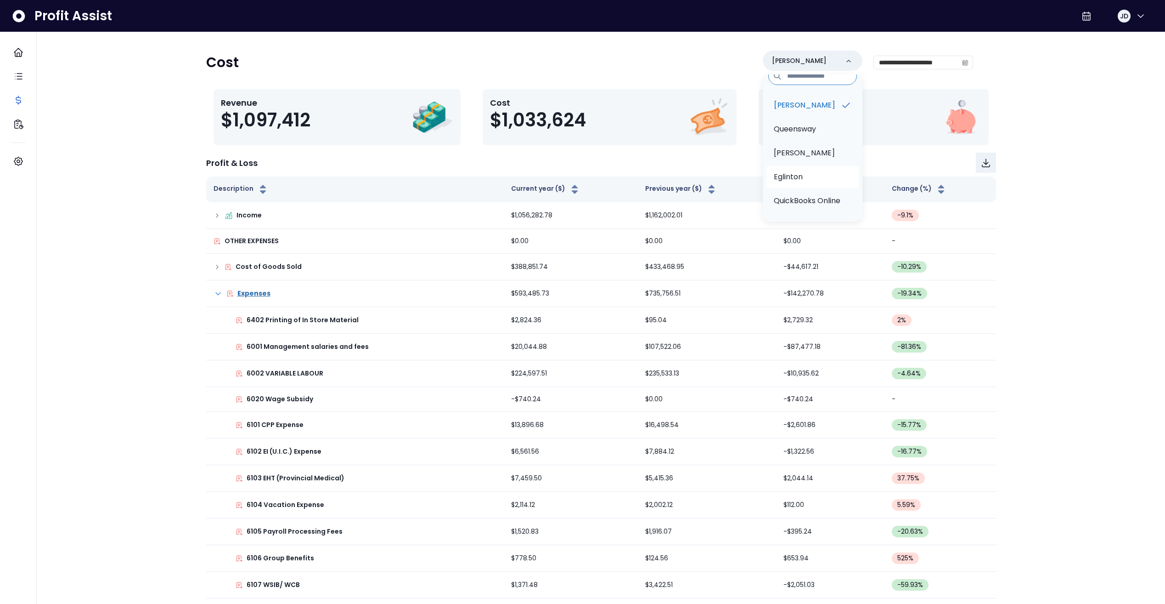
scroll to position [14, 0]
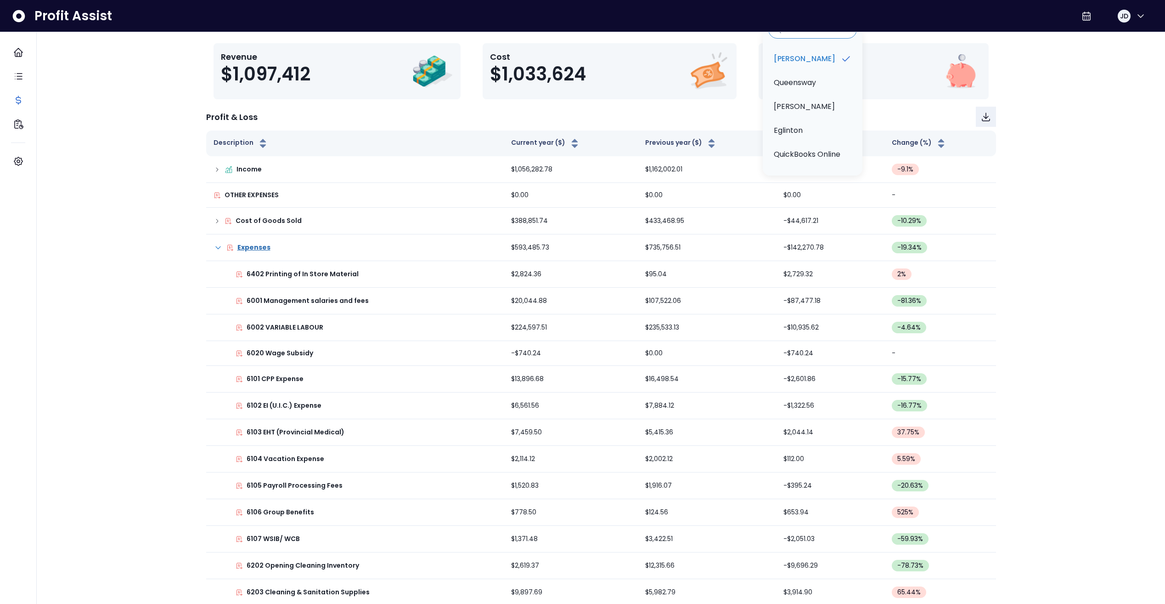
drag, startPoint x: 1049, startPoint y: 135, endPoint x: 1055, endPoint y: 137, distance: 6.0
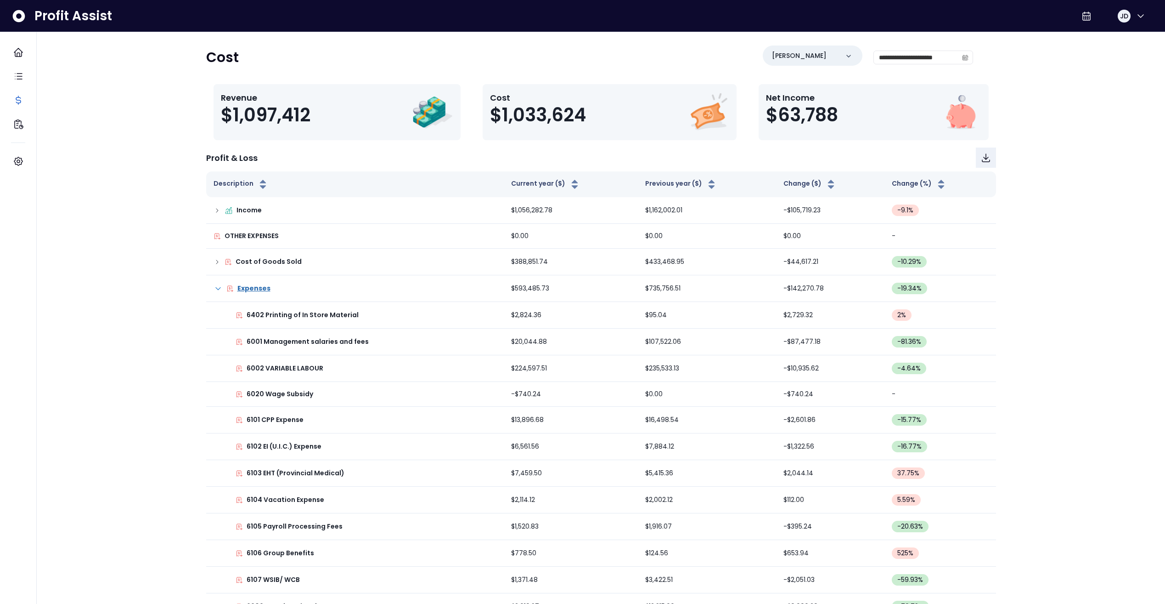
scroll to position [0, 0]
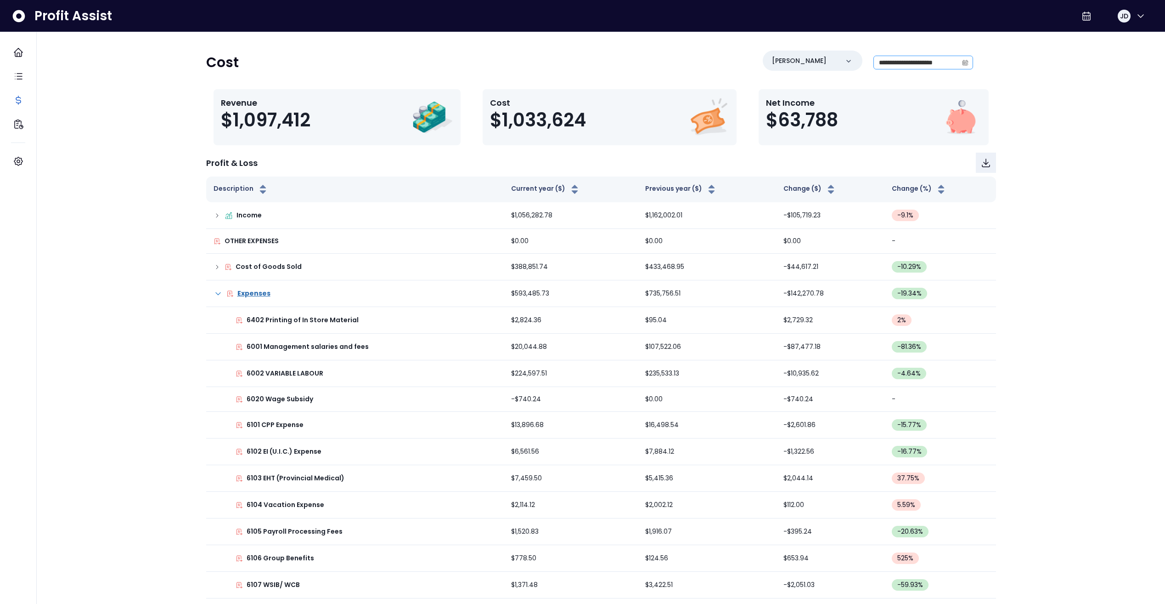
click at [965, 65] on icon "calendar" at bounding box center [965, 62] width 6 height 6
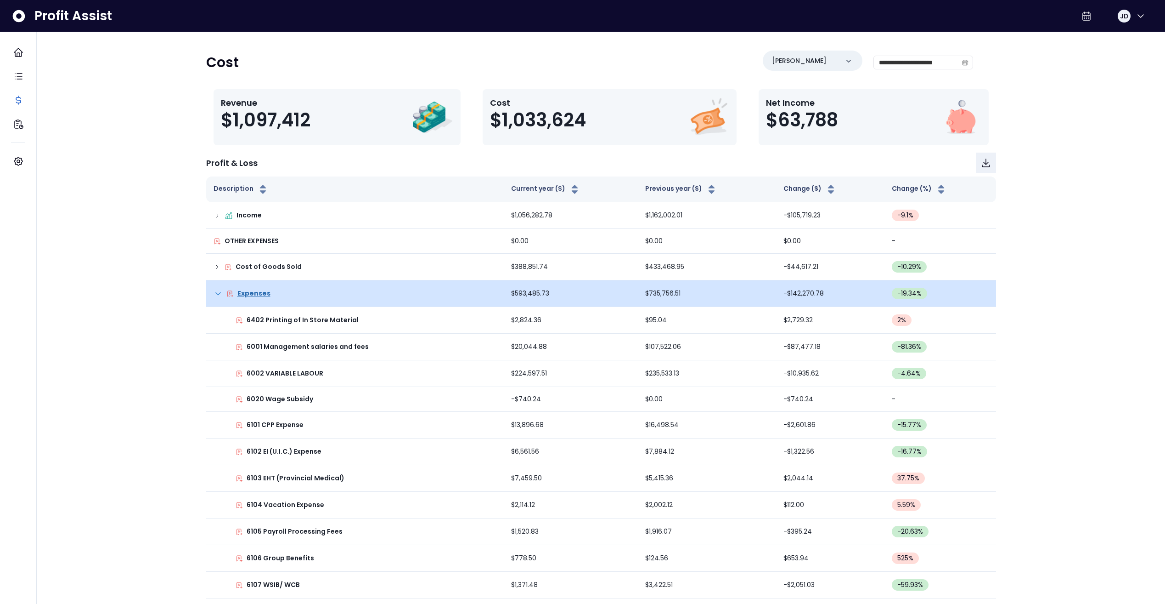
click at [220, 294] on icon at bounding box center [218, 293] width 9 height 9
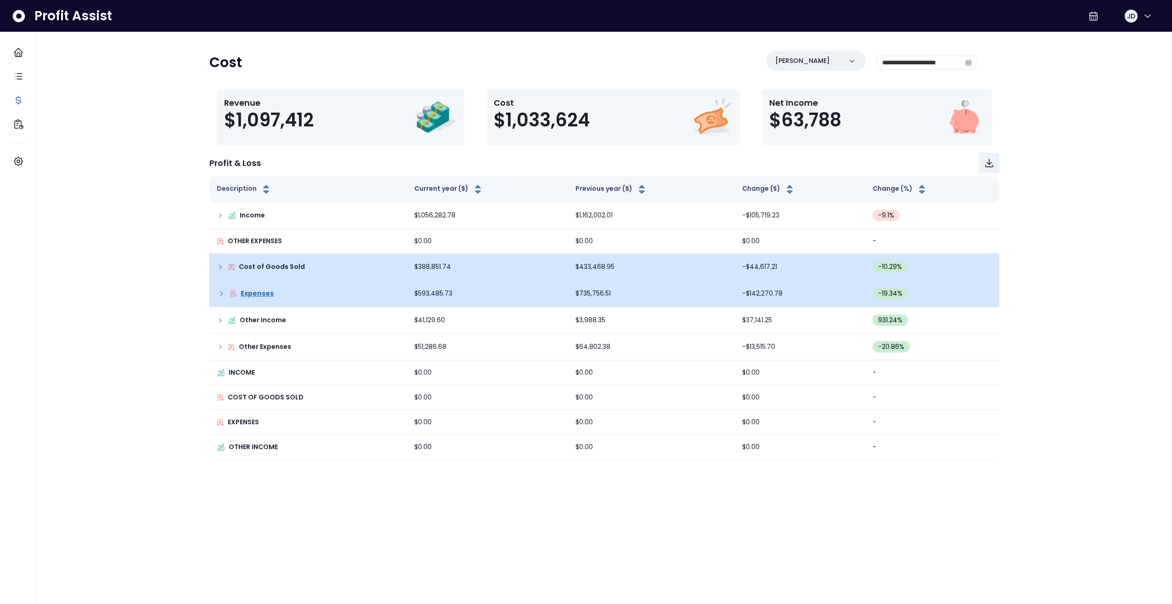
click at [221, 269] on icon at bounding box center [220, 266] width 7 height 7
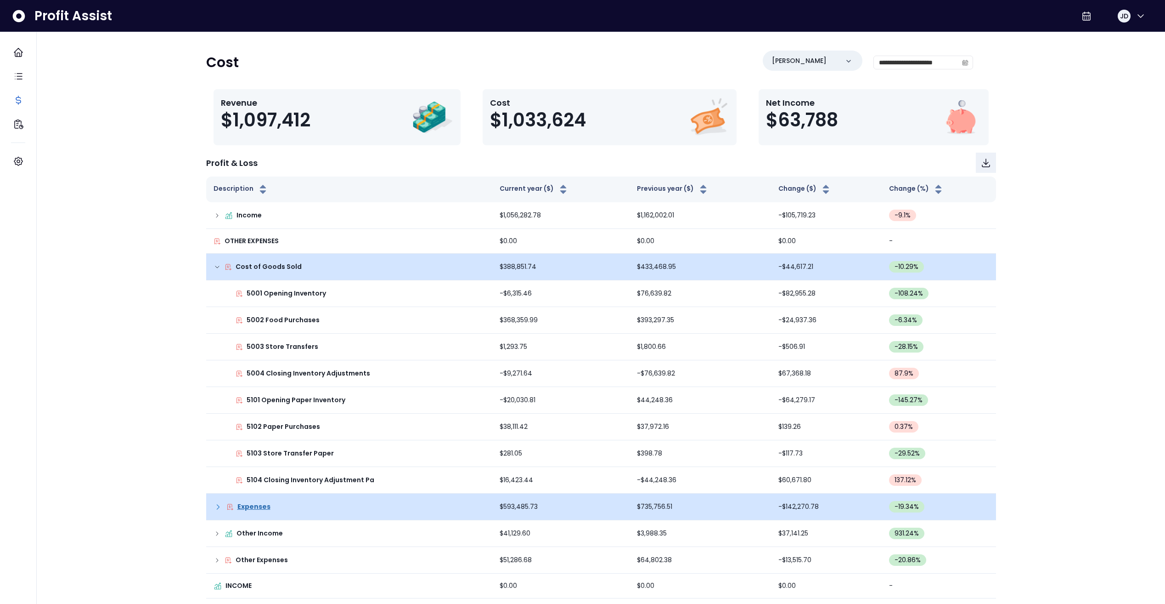
click at [220, 269] on icon at bounding box center [217, 266] width 7 height 7
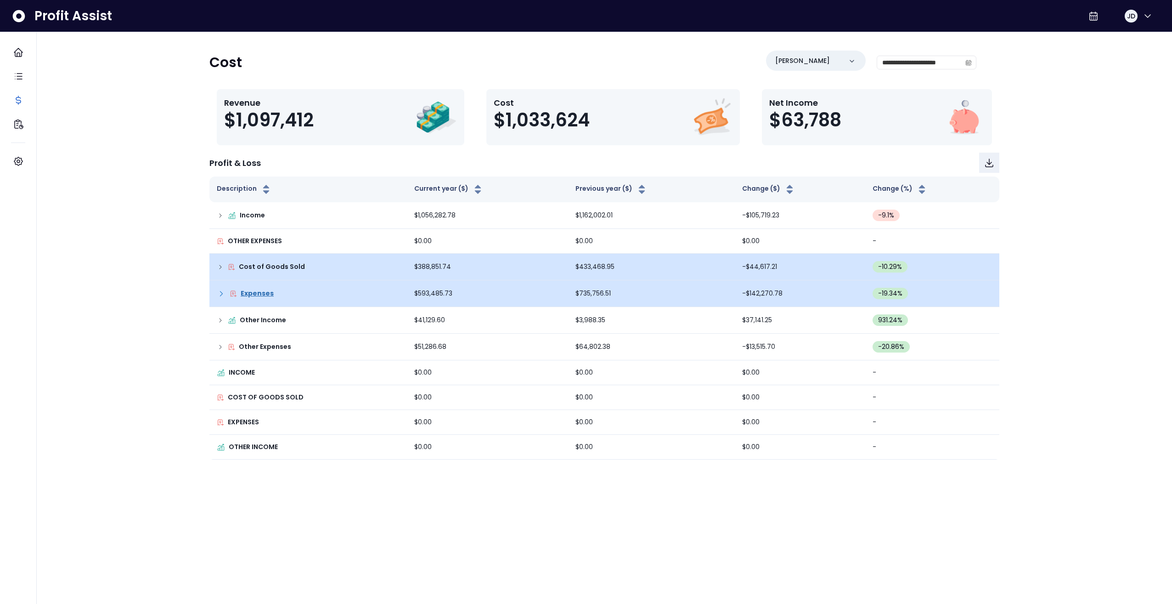
click at [218, 290] on icon at bounding box center [221, 293] width 9 height 9
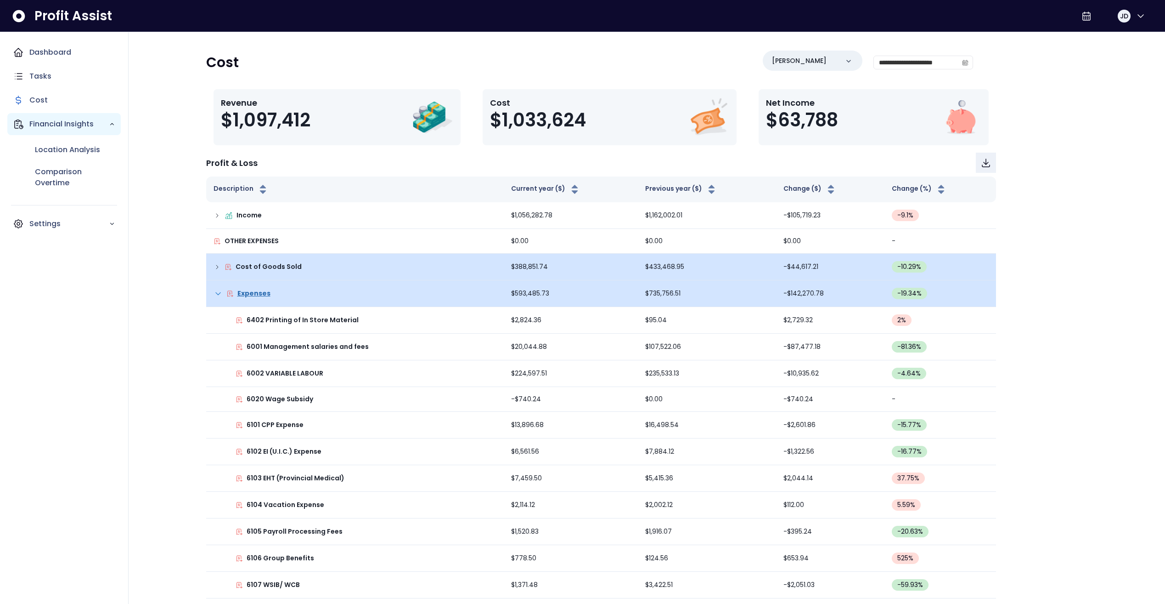
click at [27, 122] on div "Financial Insights" at bounding box center [63, 124] width 113 height 22
click at [100, 127] on p "Financial Insights" at bounding box center [68, 124] width 79 height 11
click at [92, 150] on p "Location Analysis" at bounding box center [67, 149] width 65 height 11
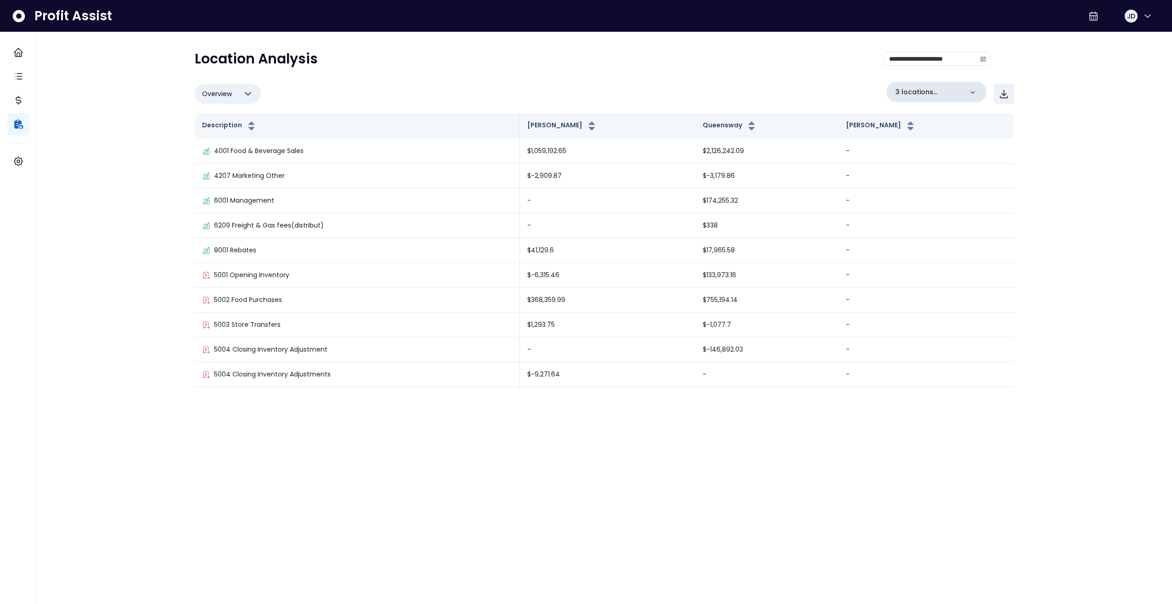
click at [971, 90] on icon at bounding box center [972, 92] width 9 height 9
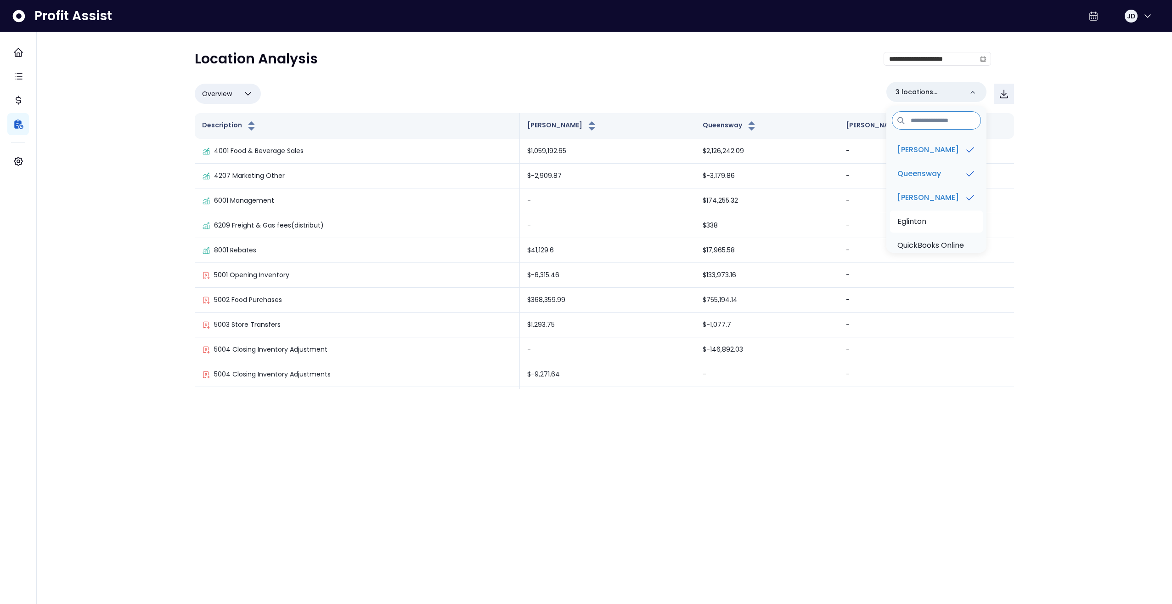
click at [932, 220] on li "Eglinton" at bounding box center [936, 221] width 93 height 22
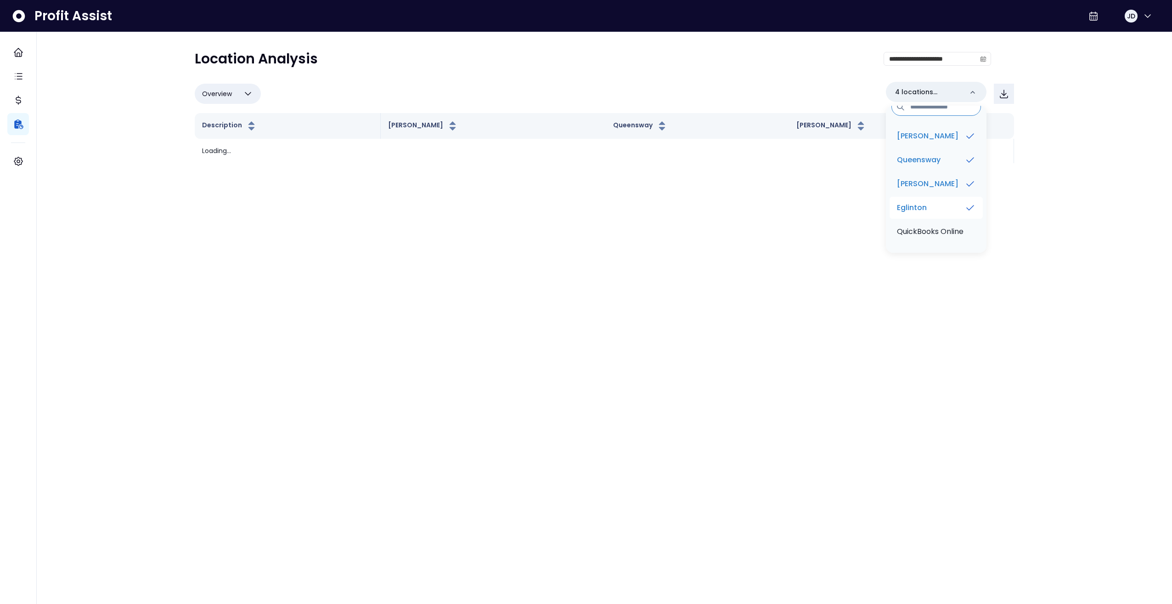
scroll to position [25, 0]
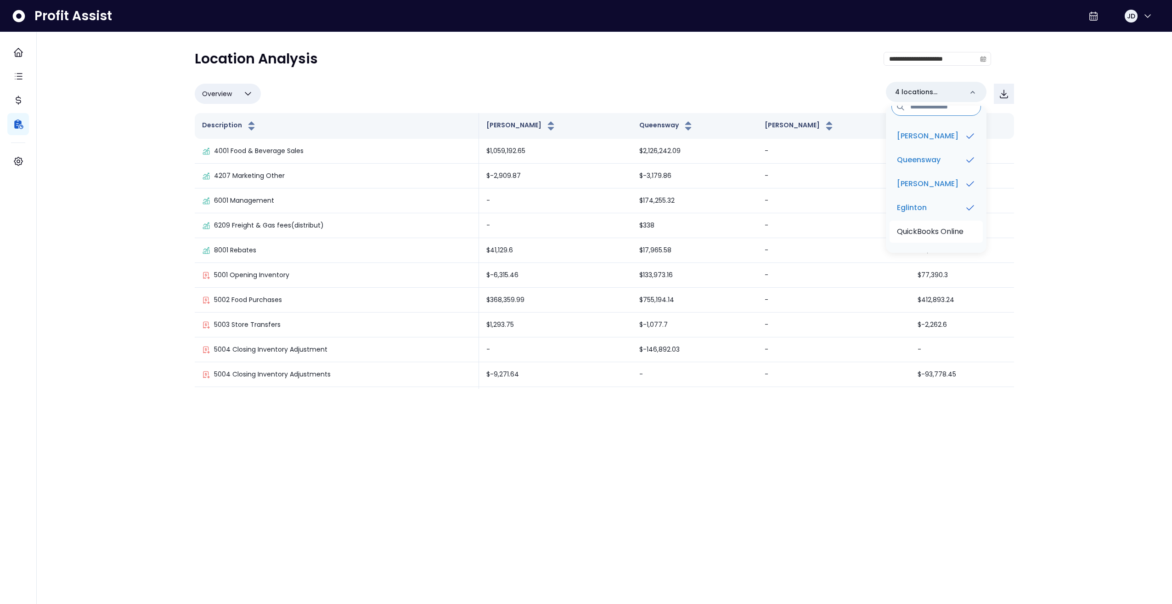
click at [932, 226] on p "QuickBooks Online" at bounding box center [930, 231] width 67 height 11
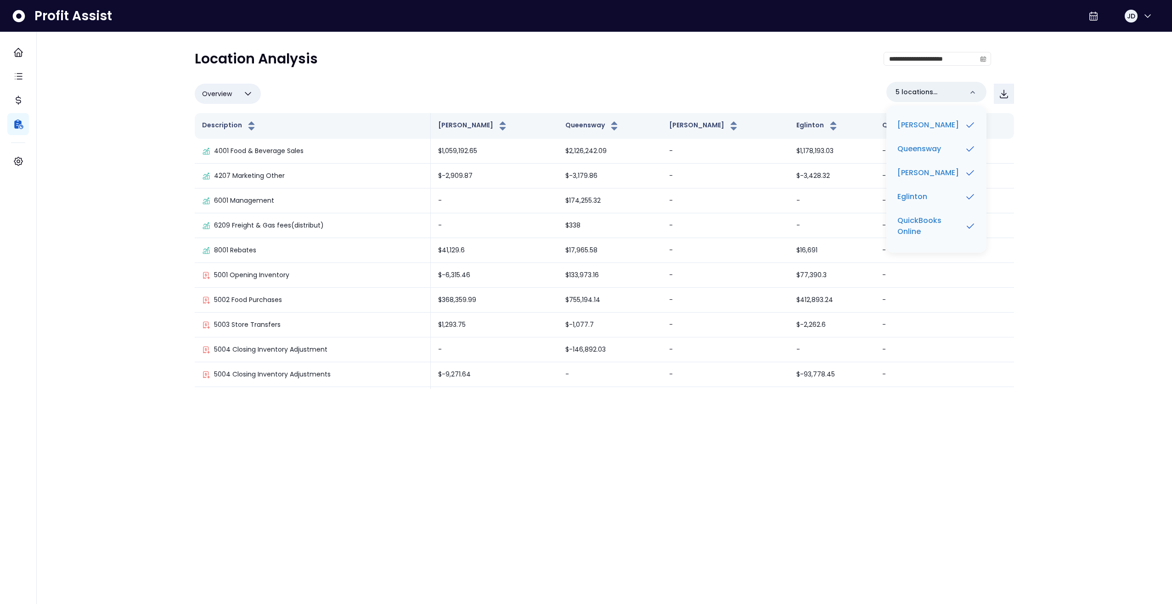
click at [1050, 203] on div "**********" at bounding box center [605, 199] width 1136 height 398
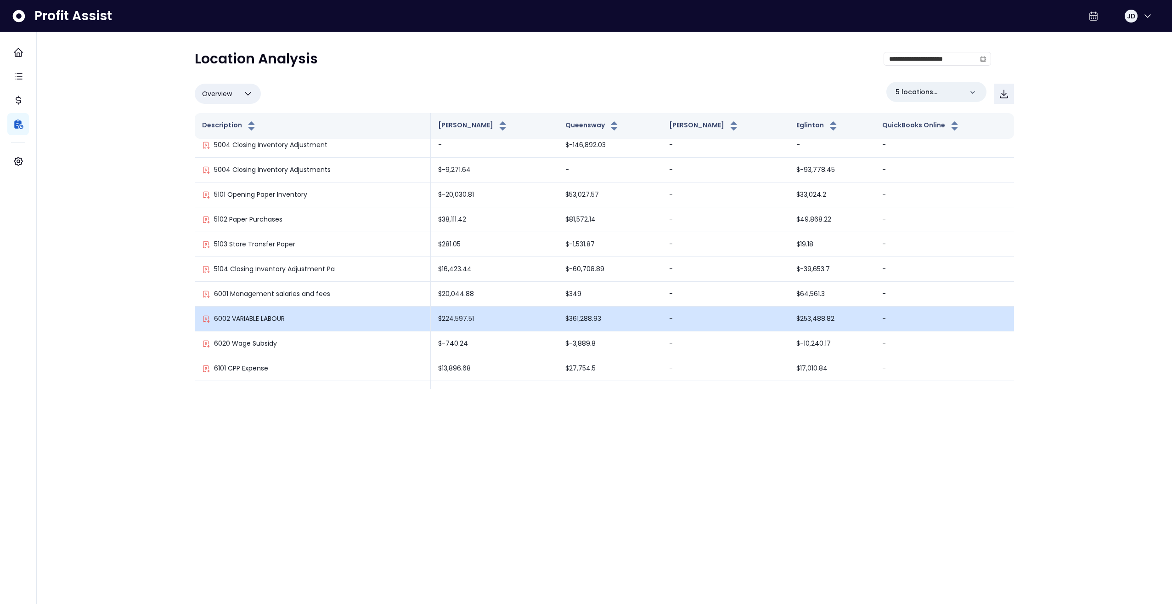
scroll to position [230, 0]
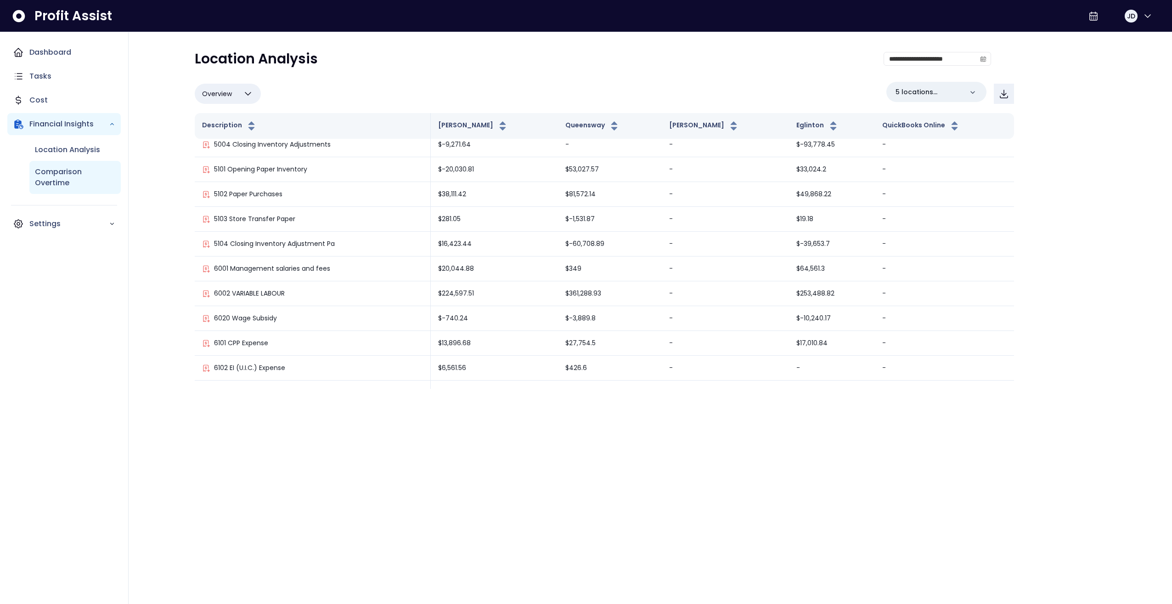
click at [67, 180] on p "Comparison Overtime" at bounding box center [75, 177] width 80 height 22
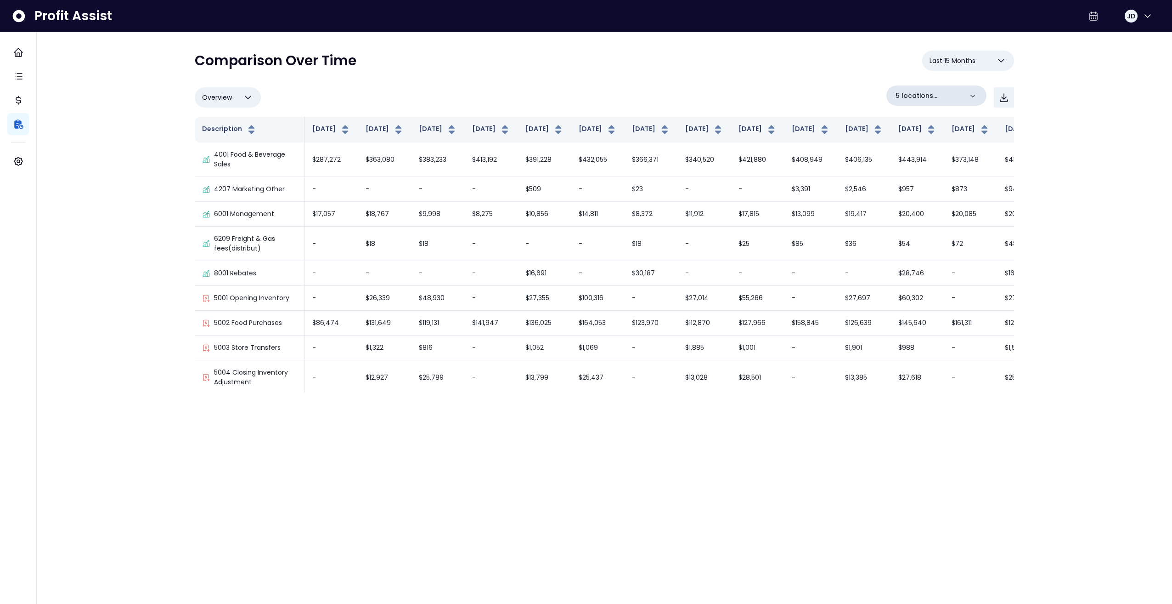
click at [955, 96] on p "5 locations selected" at bounding box center [929, 96] width 67 height 10
click at [1082, 226] on div "**********" at bounding box center [605, 200] width 1136 height 401
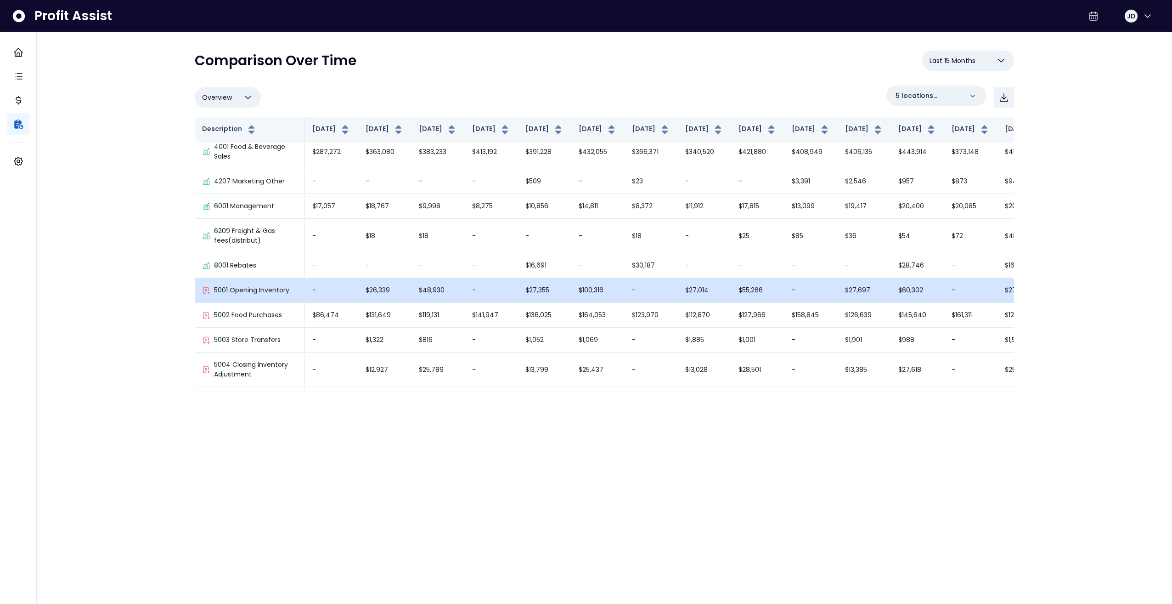
scroll to position [0, 0]
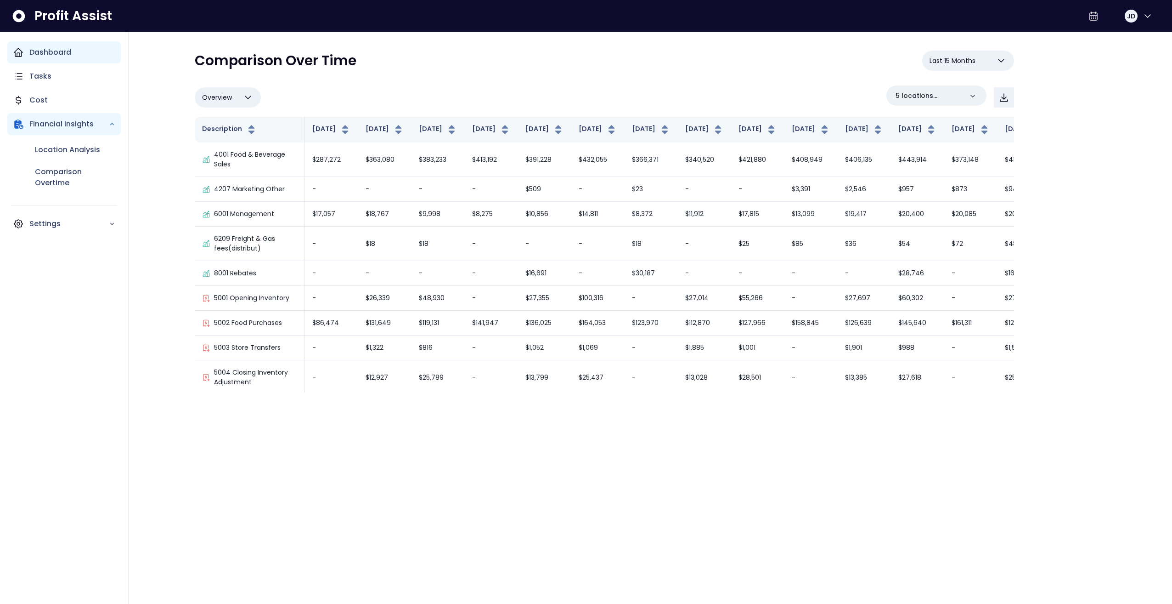
click at [39, 59] on div "Dashboard" at bounding box center [63, 52] width 113 height 22
